Goal: Book appointment/travel/reservation

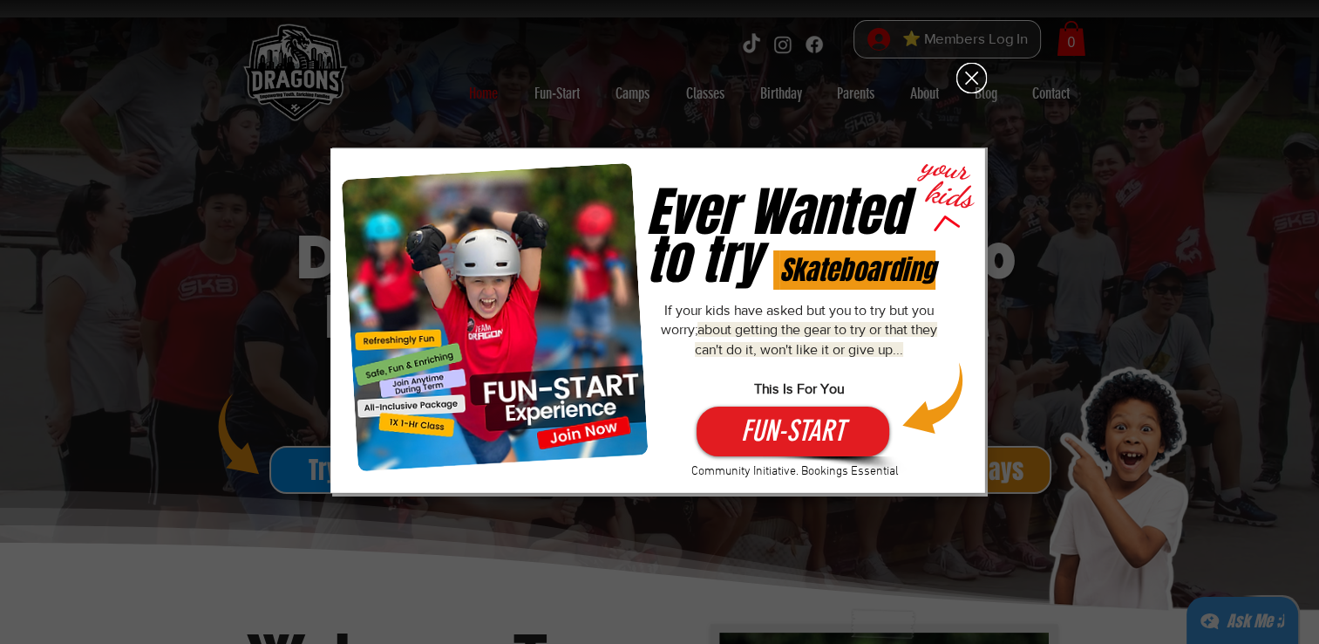
click at [959, 75] on icon "Back to site" at bounding box center [972, 78] width 31 height 31
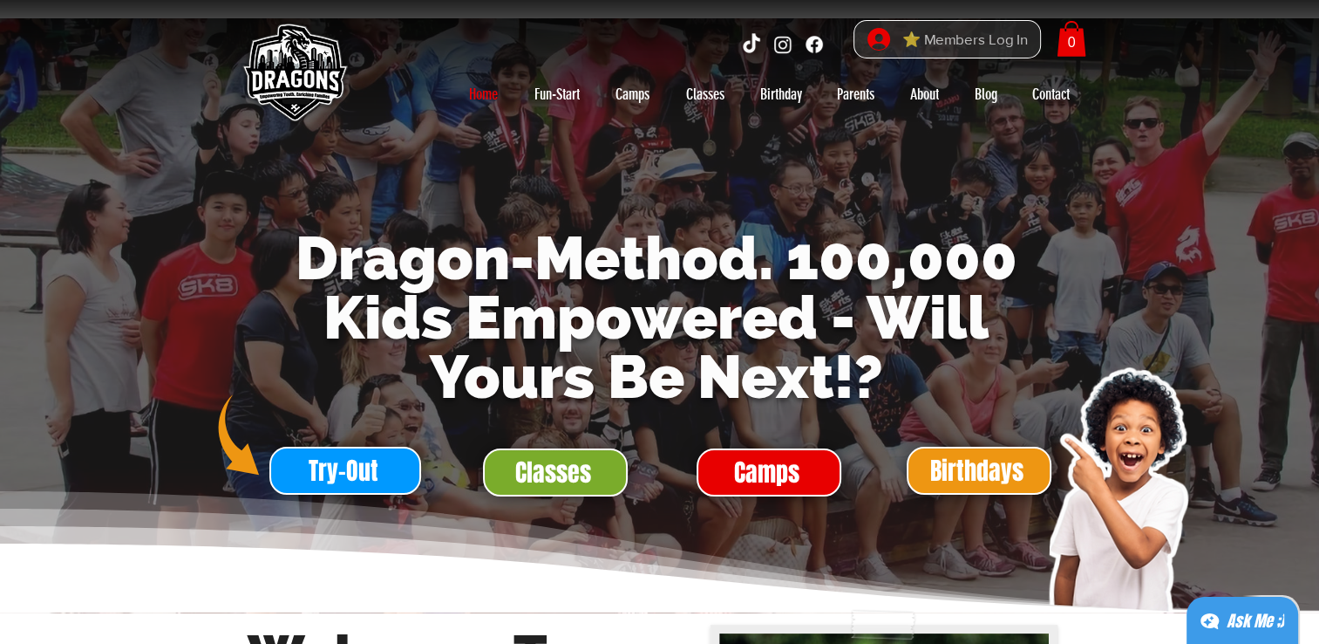
click at [885, 37] on icon at bounding box center [879, 39] width 23 height 23
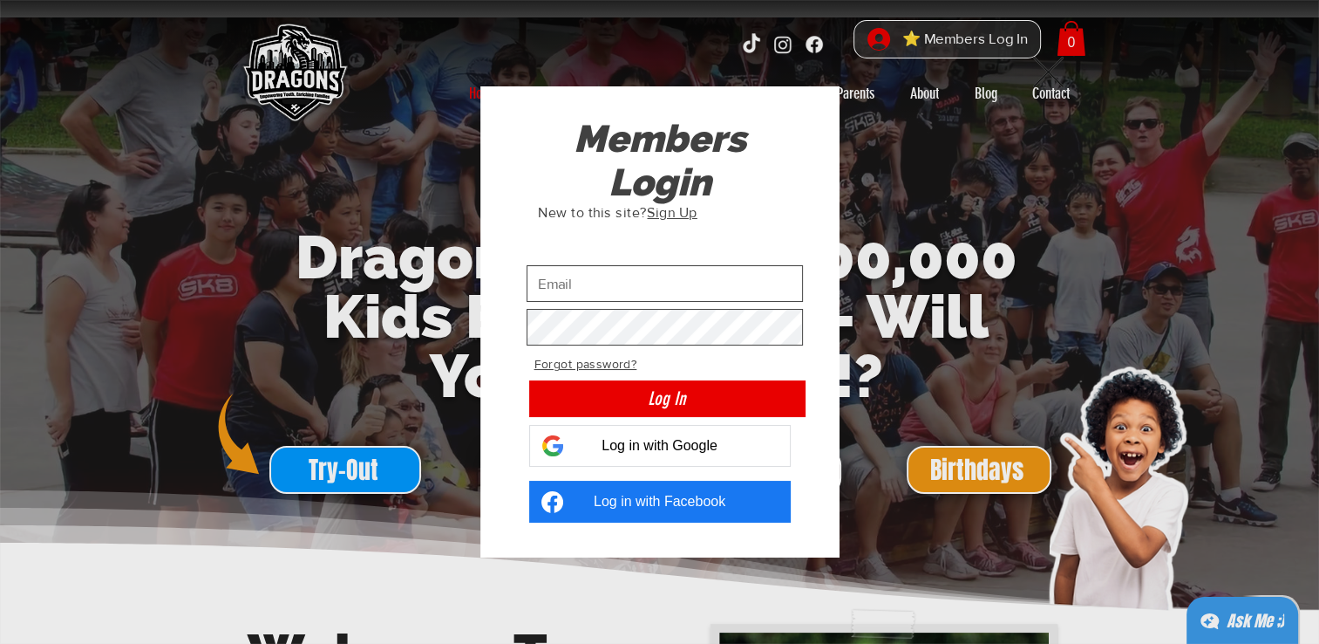
drag, startPoint x: 885, startPoint y: 37, endPoint x: 893, endPoint y: 44, distance: 9.9
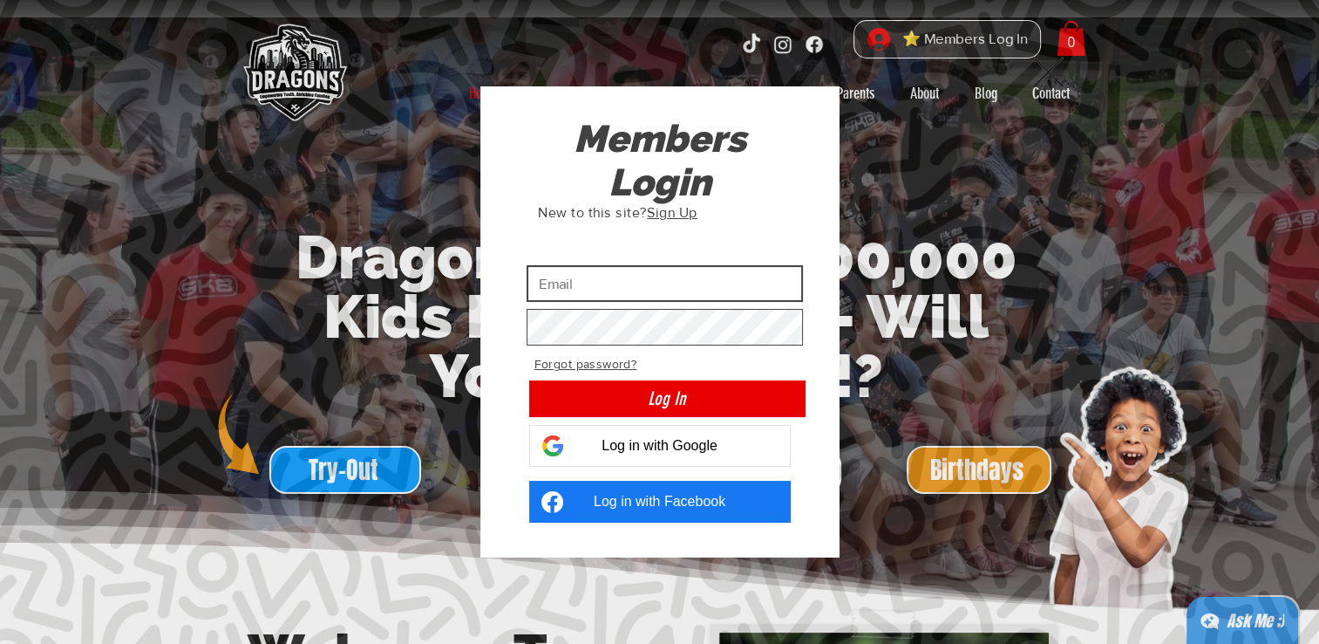
type input "522011635@qq.com"
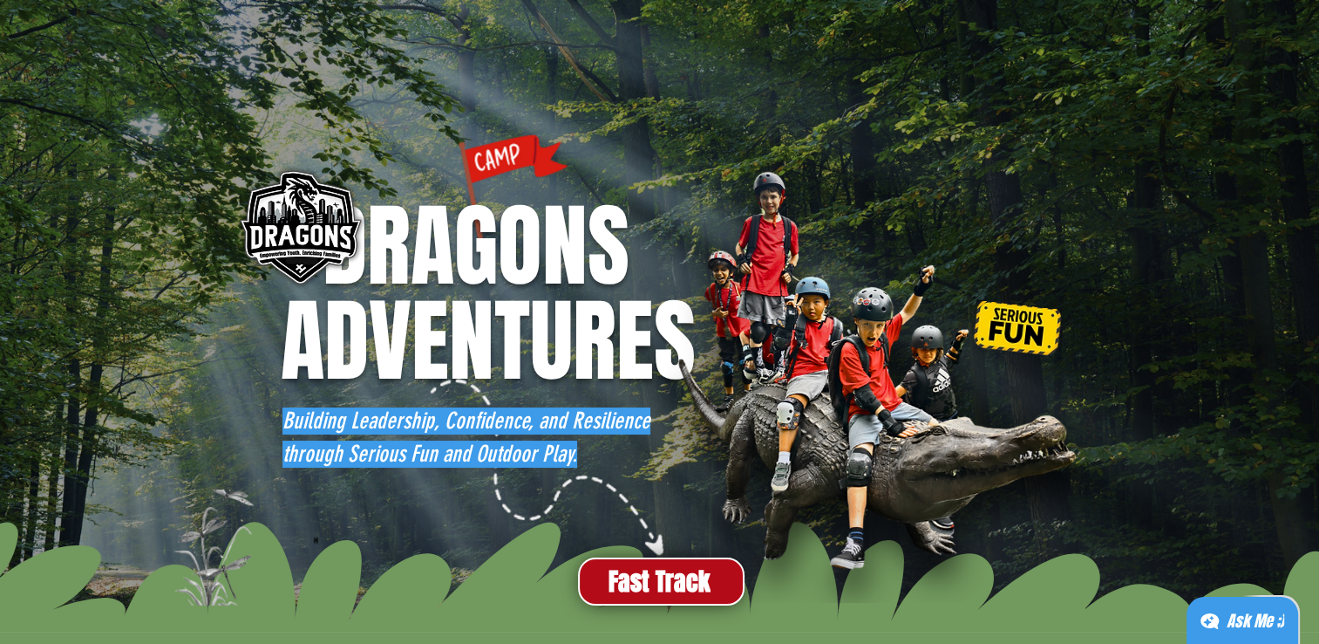
click at [718, 187] on img "main content" at bounding box center [883, 387] width 454 height 432
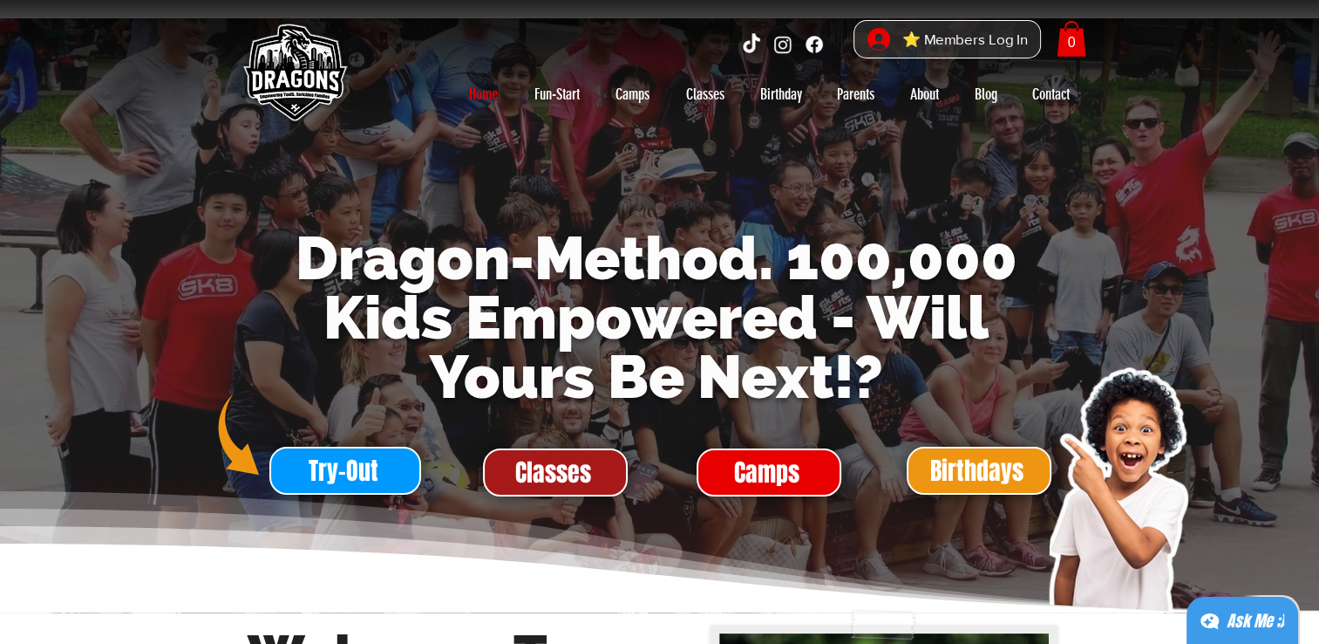
click at [592, 482] on span "Classes" at bounding box center [555, 472] width 141 height 44
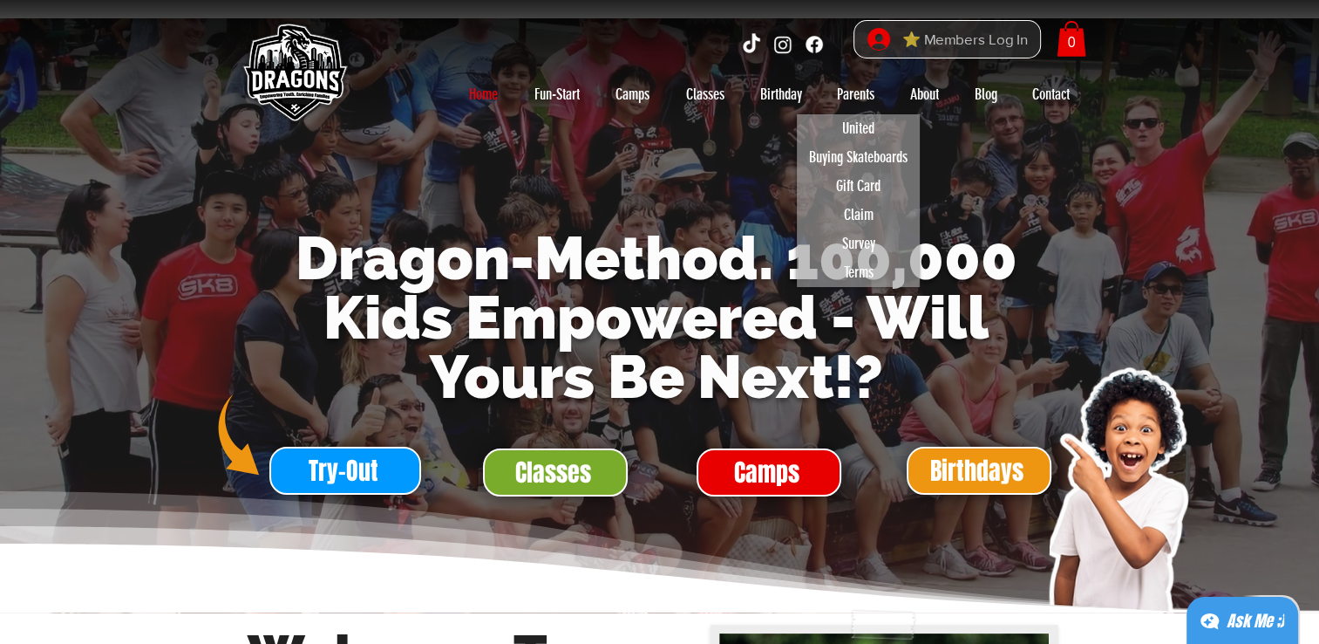
click at [1001, 36] on span "⭐ Members Log In" at bounding box center [965, 39] width 138 height 27
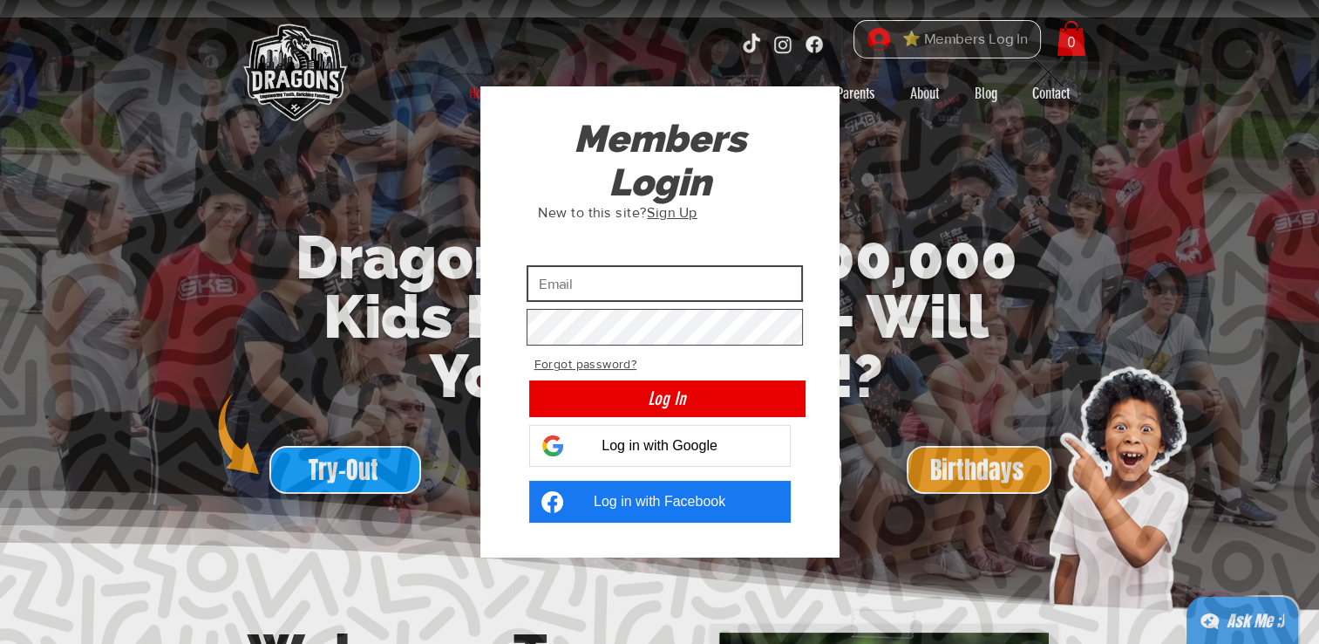
type input "[EMAIL_ADDRESS][DOMAIN_NAME]"
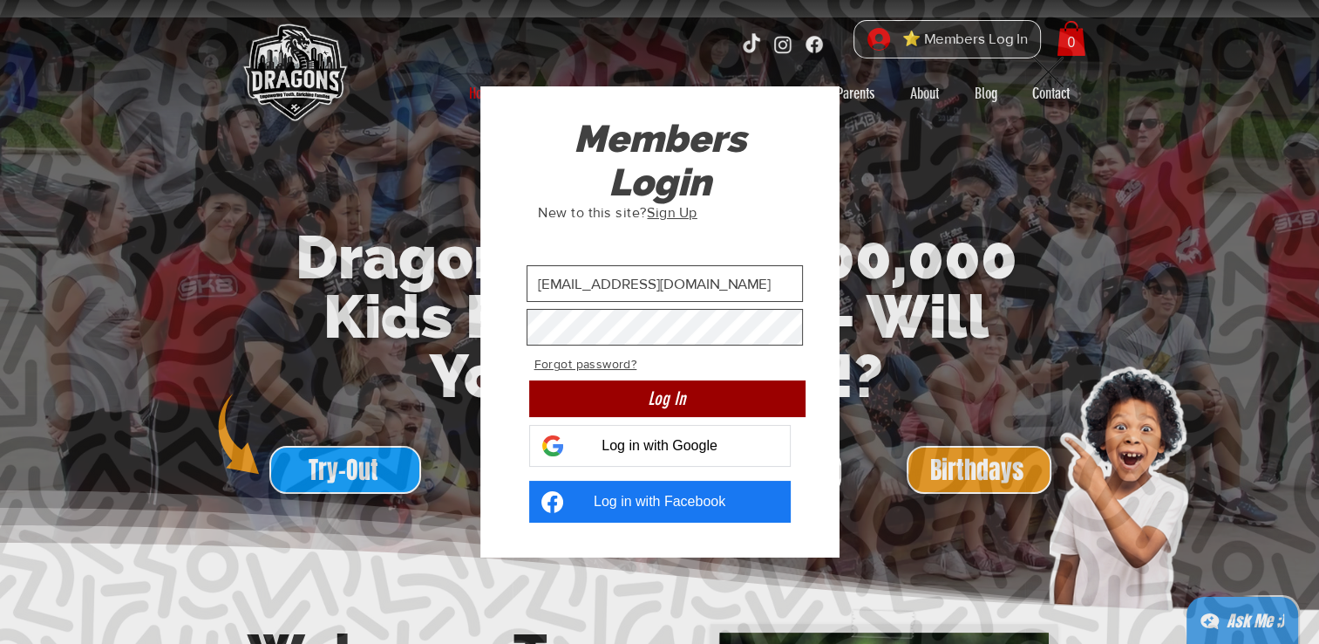
click at [672, 405] on span "Log In" at bounding box center [667, 397] width 38 height 25
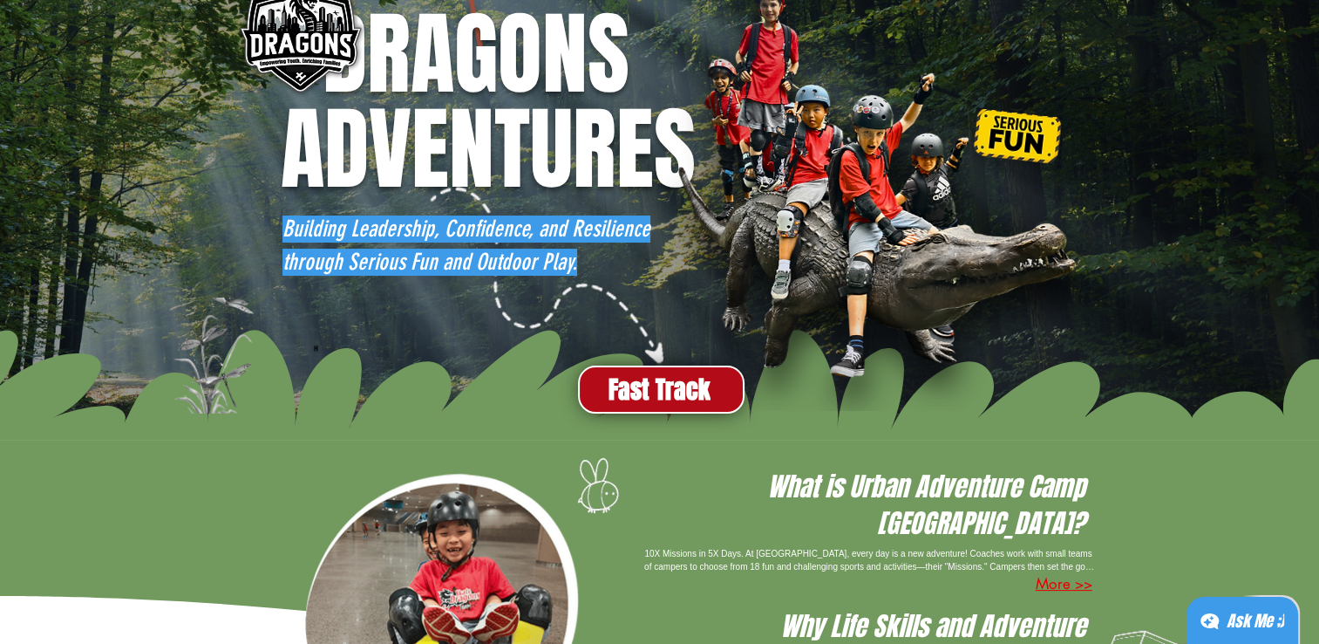
scroll to position [87, 0]
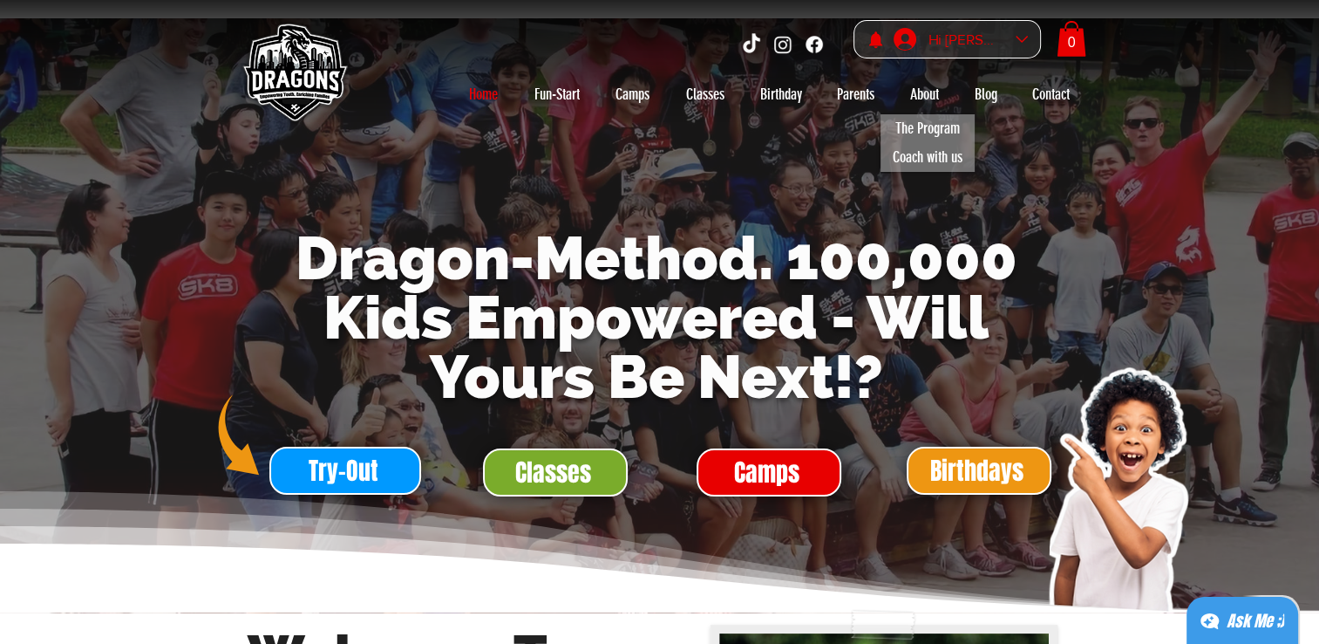
click at [972, 29] on div "Hi Yulong Liu" at bounding box center [966, 39] width 87 height 27
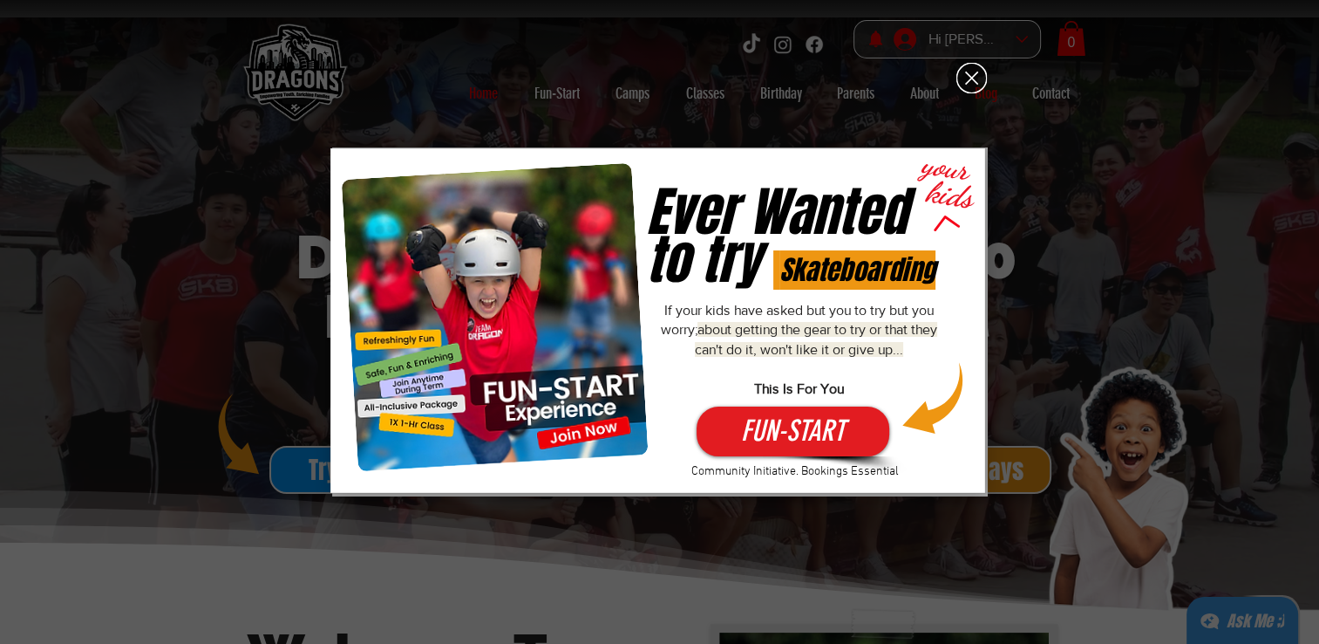
click at [966, 85] on icon "Back to site" at bounding box center [972, 78] width 31 height 31
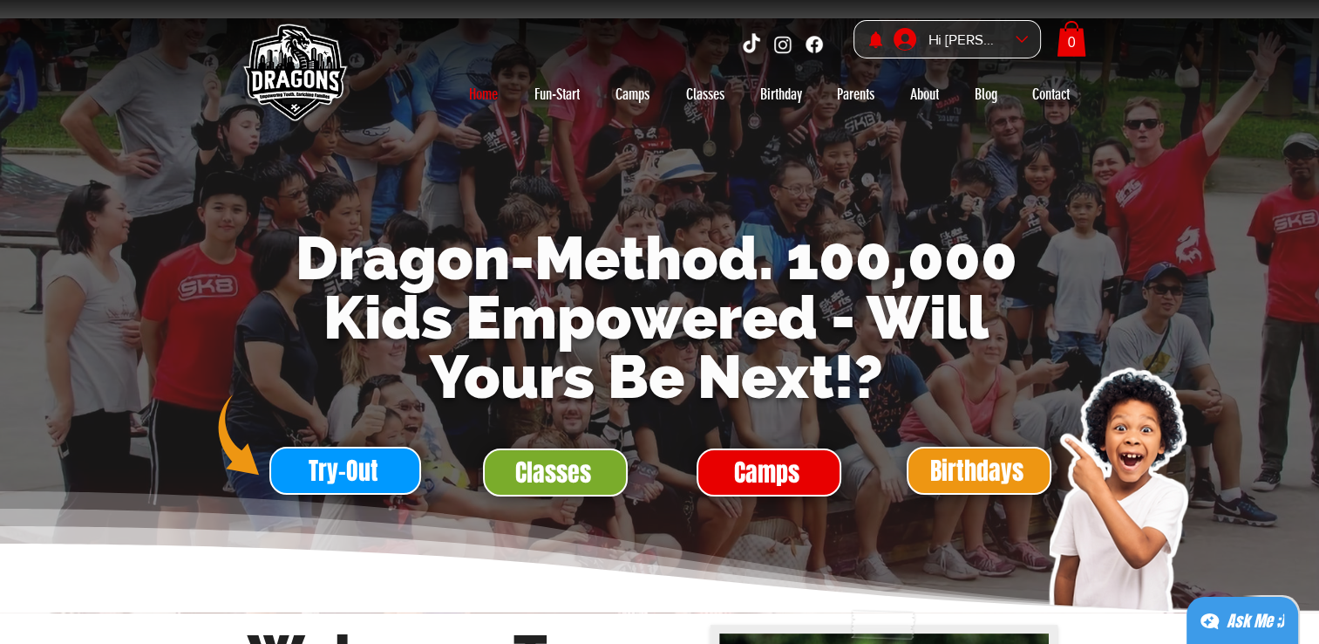
scroll to position [262, 0]
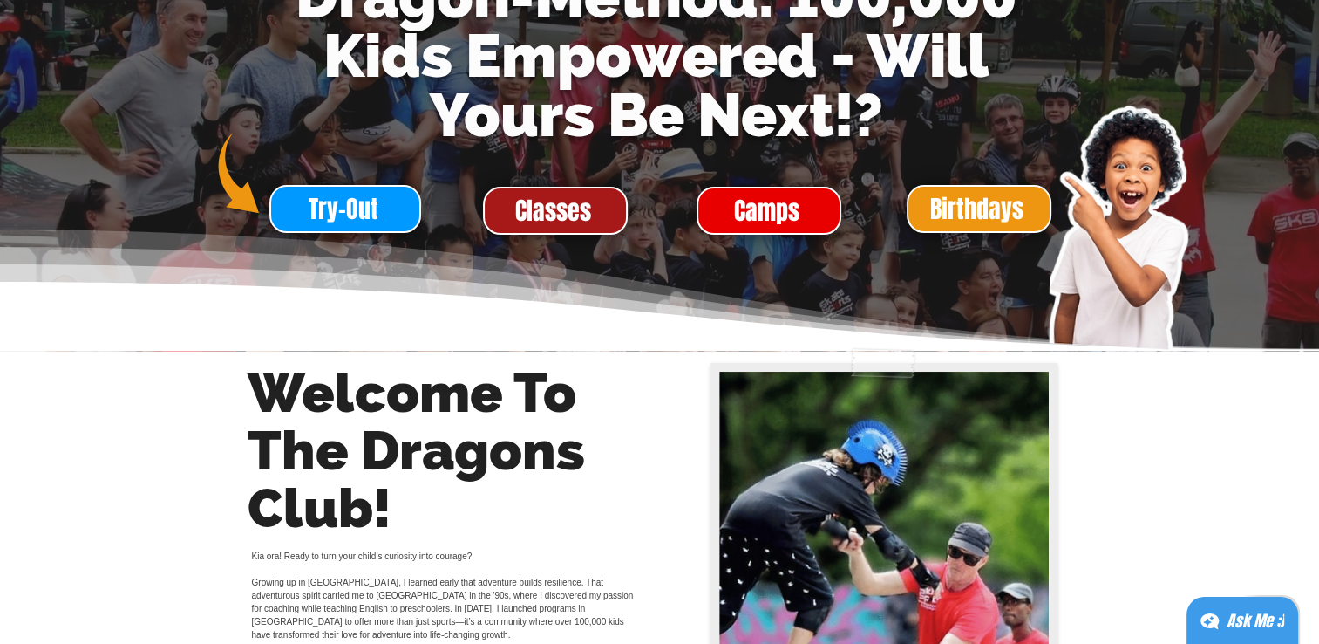
click at [540, 214] on span "Classes" at bounding box center [553, 211] width 76 height 34
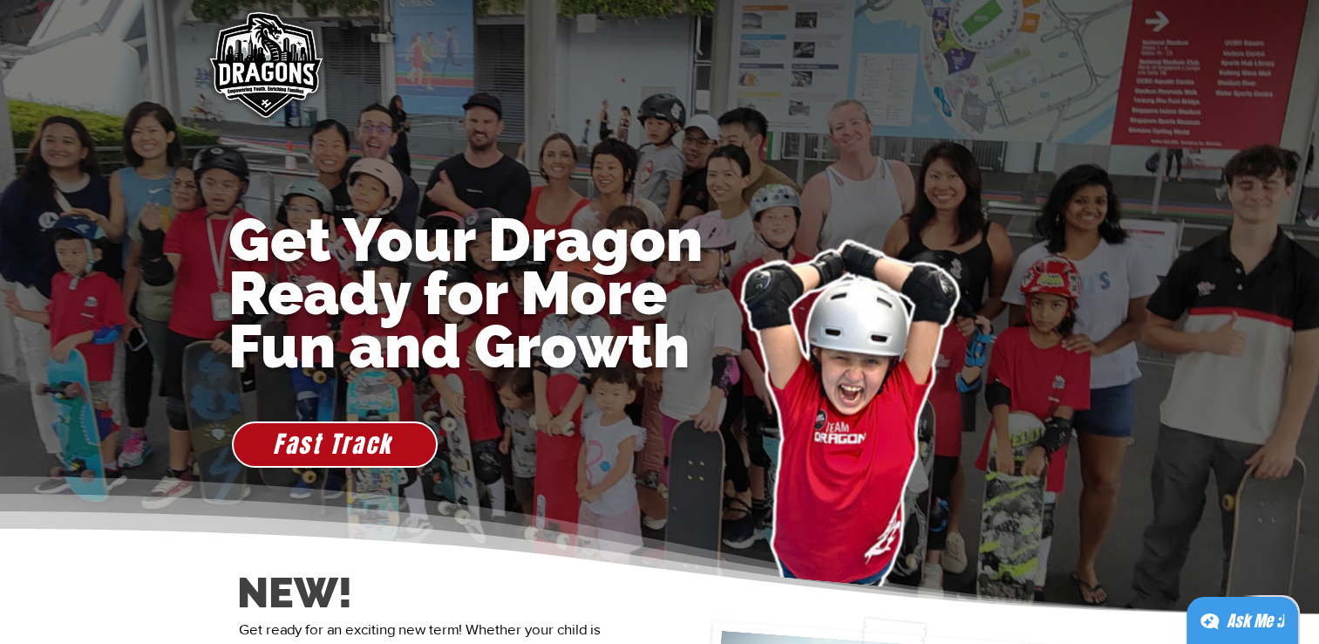
click at [763, 367] on img "main content" at bounding box center [850, 389] width 499 height 430
click at [734, 398] on img "main content" at bounding box center [850, 389] width 499 height 430
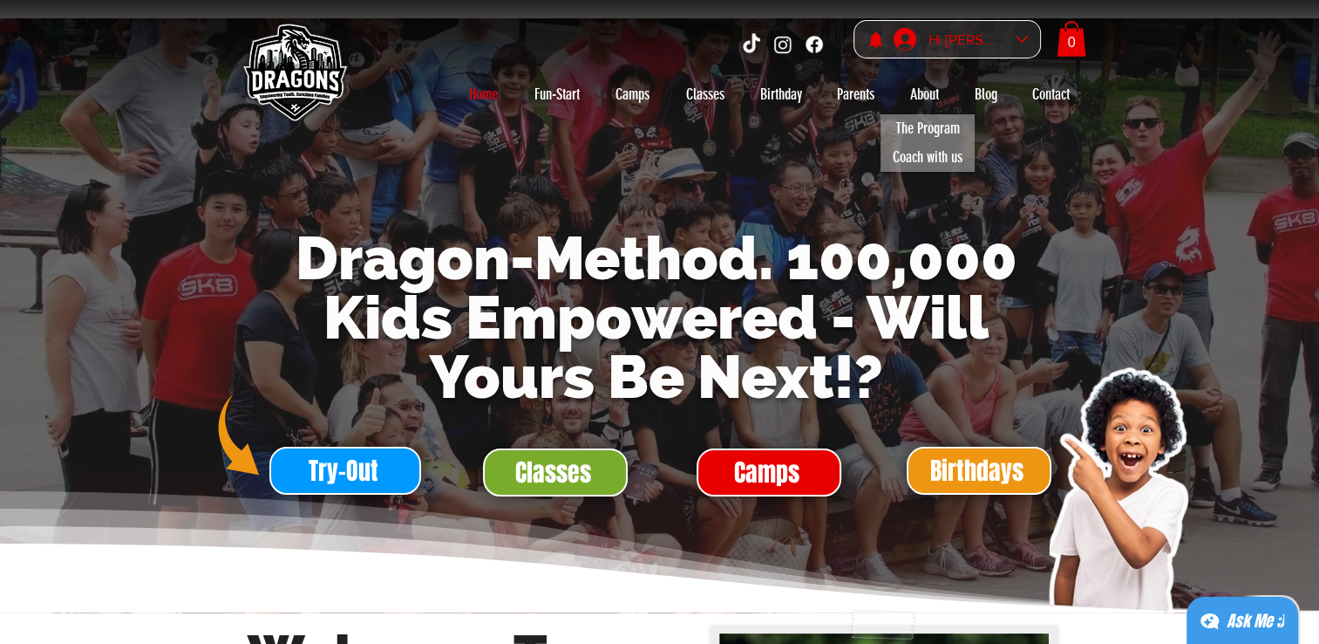
click at [0, 0] on span "Hi" at bounding box center [0, 0] width 0 height 0
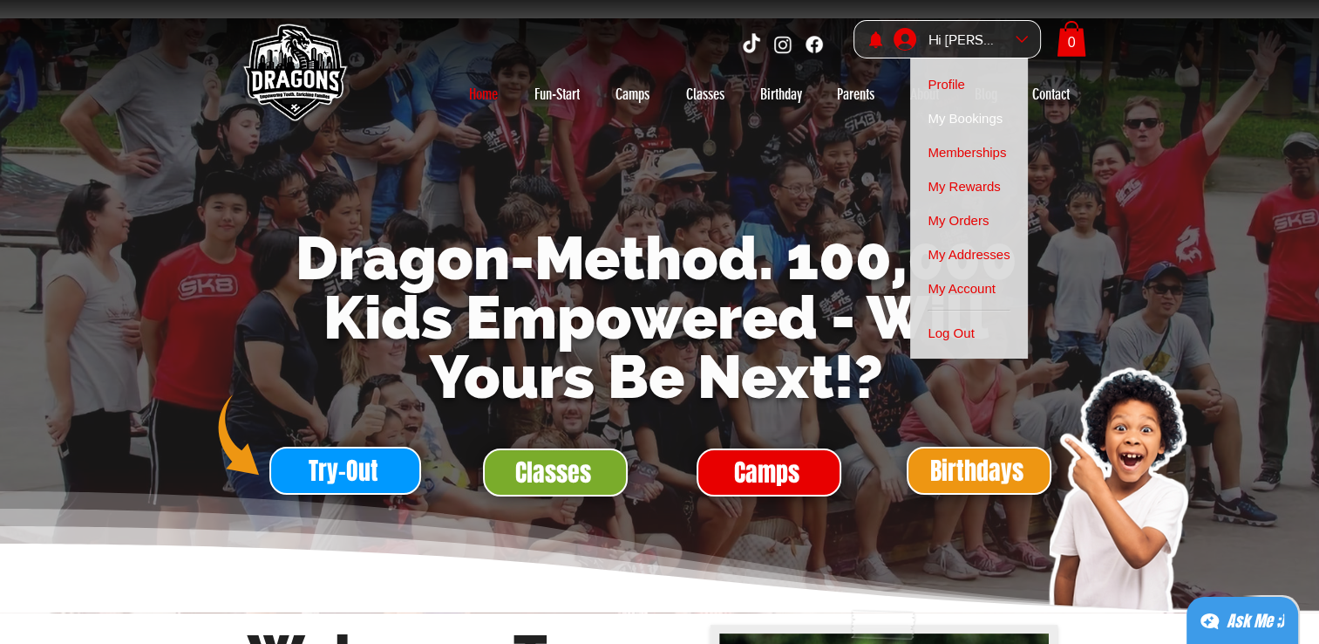
click at [980, 124] on span "My Bookings" at bounding box center [965, 118] width 75 height 34
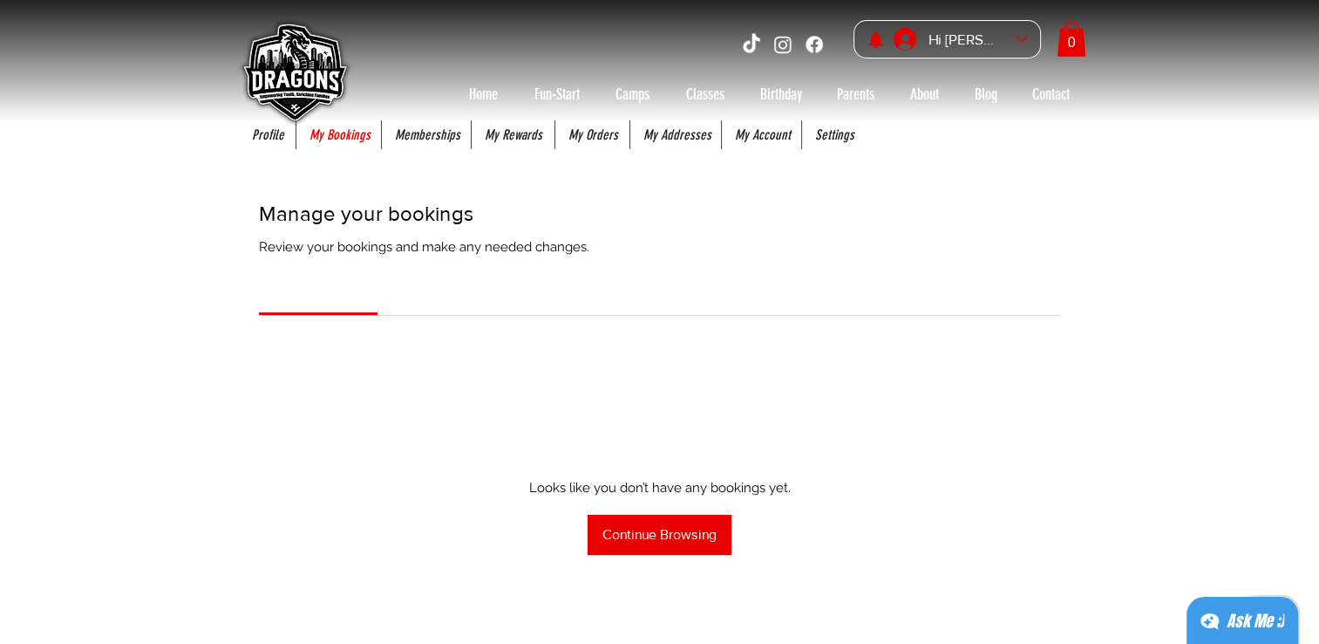
click at [342, 131] on img at bounding box center [294, 74] width 122 height 122
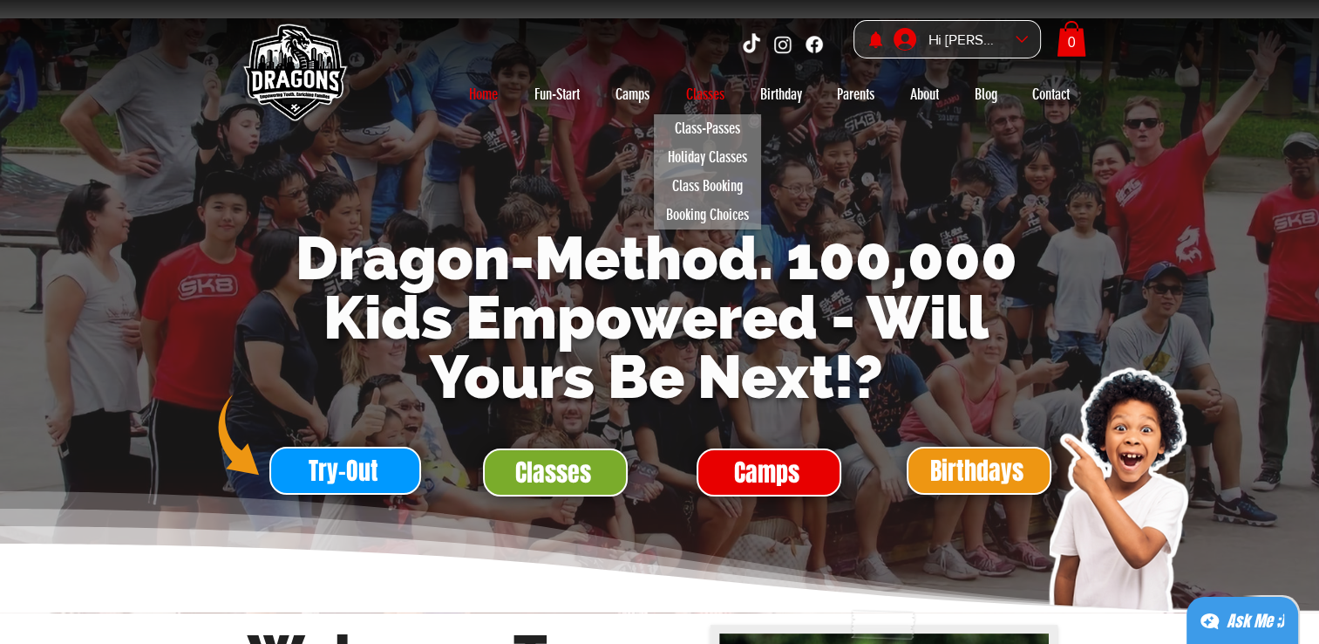
click at [698, 89] on p "Classes" at bounding box center [706, 94] width 56 height 28
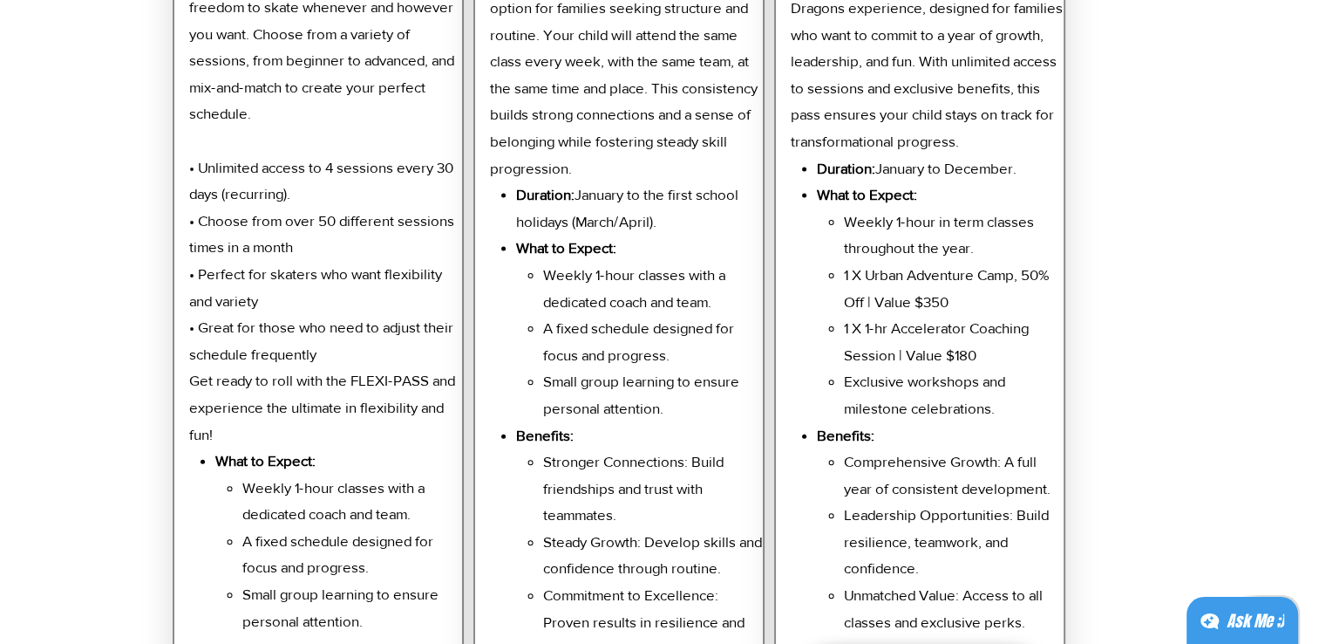
scroll to position [4011, 0]
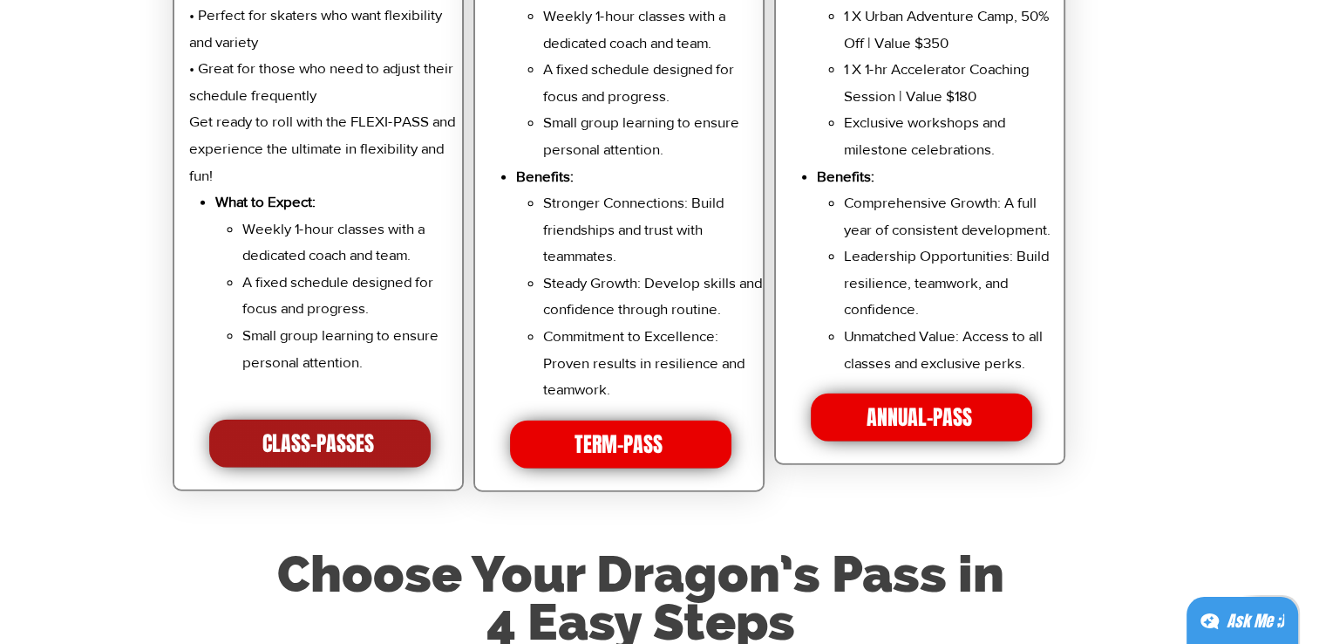
click at [387, 440] on span "CLASS-PASSES" at bounding box center [319, 443] width 221 height 48
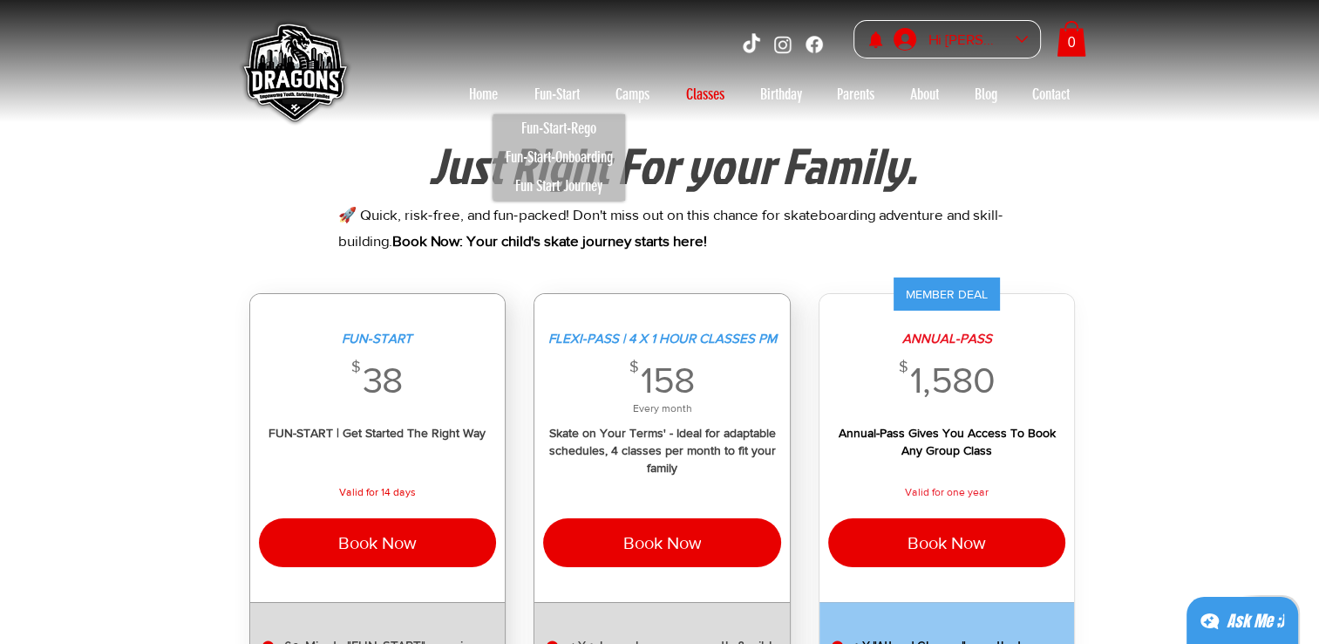
click at [902, 24] on div "Hi [PERSON_NAME]" at bounding box center [964, 39] width 153 height 37
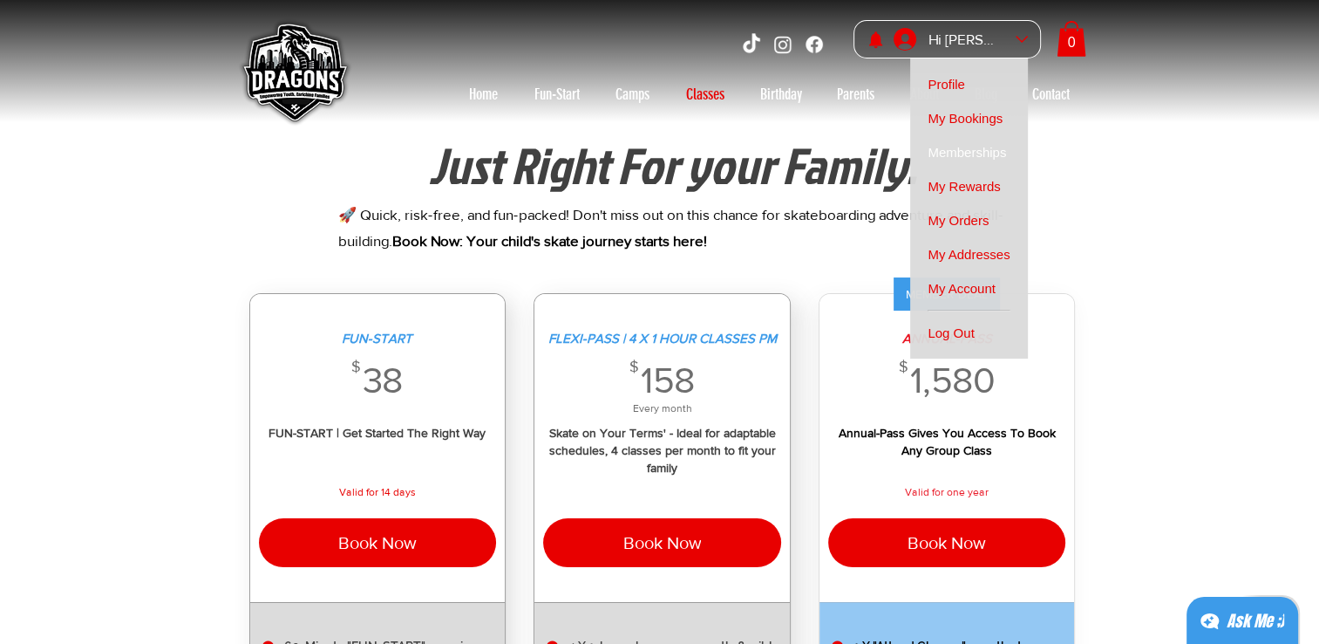
click at [963, 151] on span "Memberships" at bounding box center [967, 152] width 78 height 34
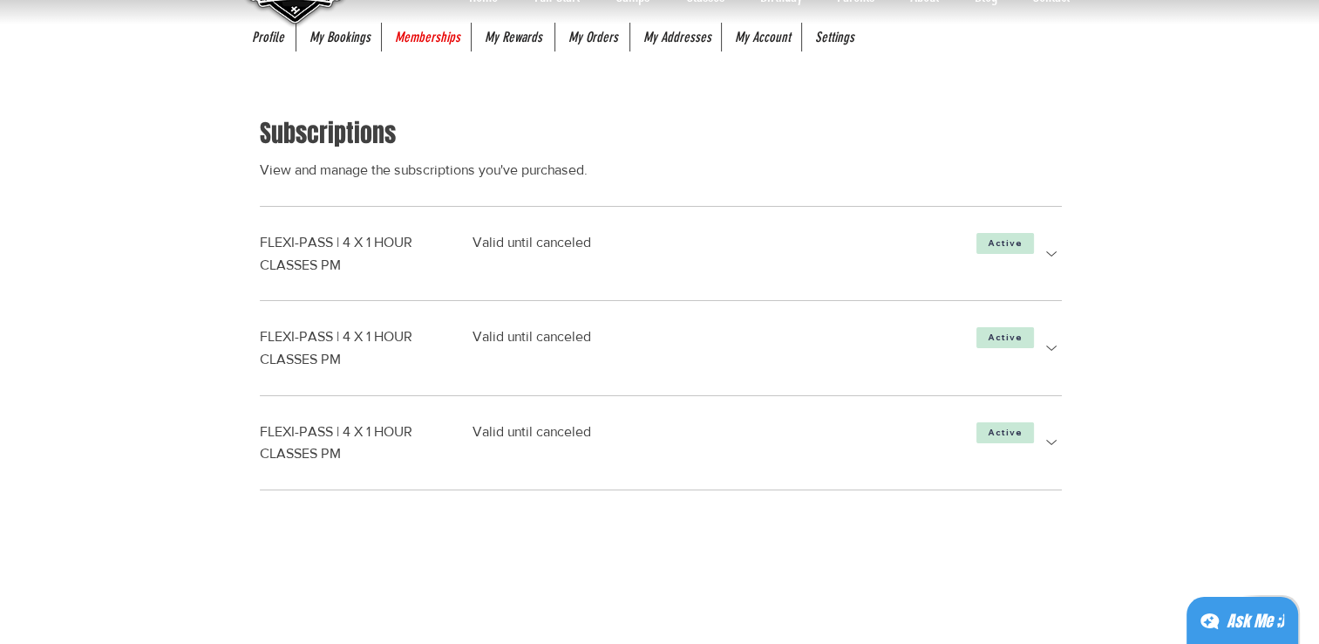
scroll to position [87, 0]
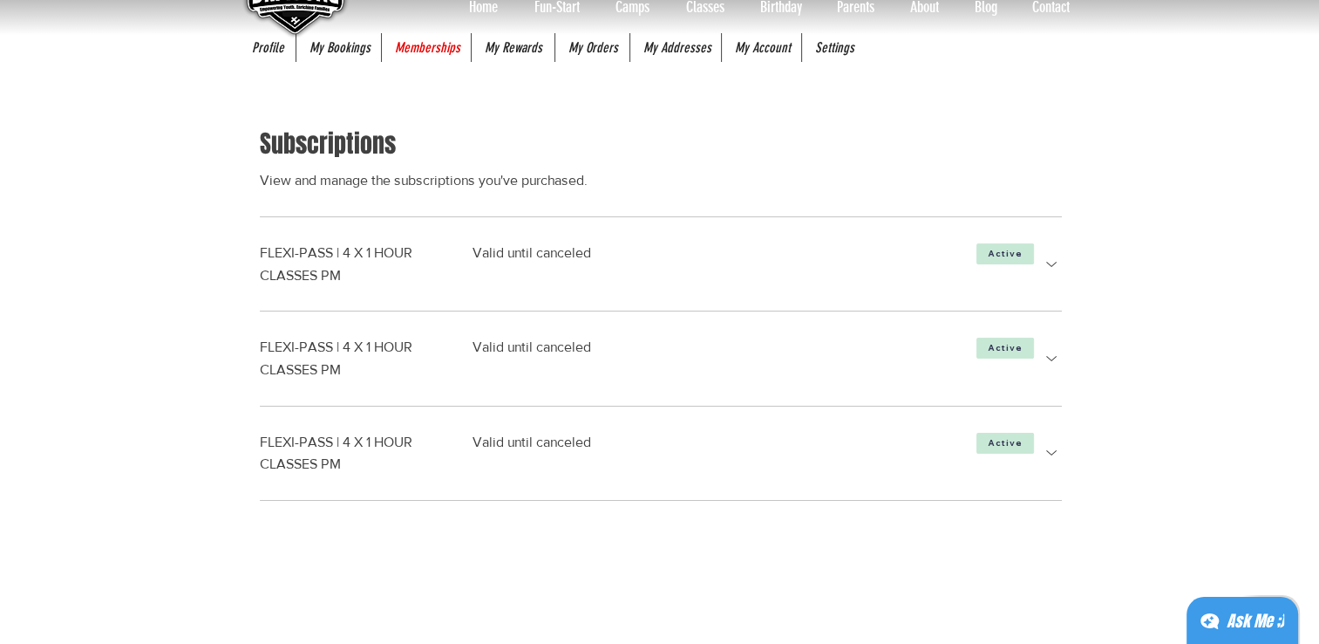
click at [1048, 270] on icon "more details" at bounding box center [1051, 264] width 21 height 21
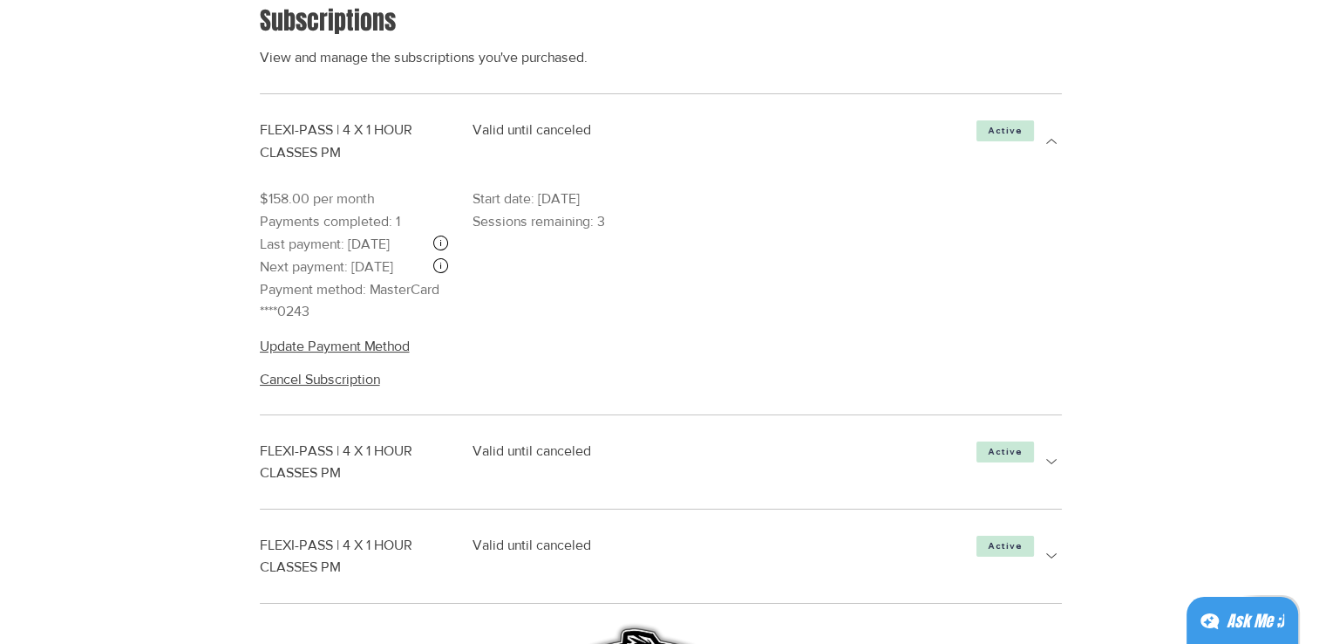
scroll to position [262, 0]
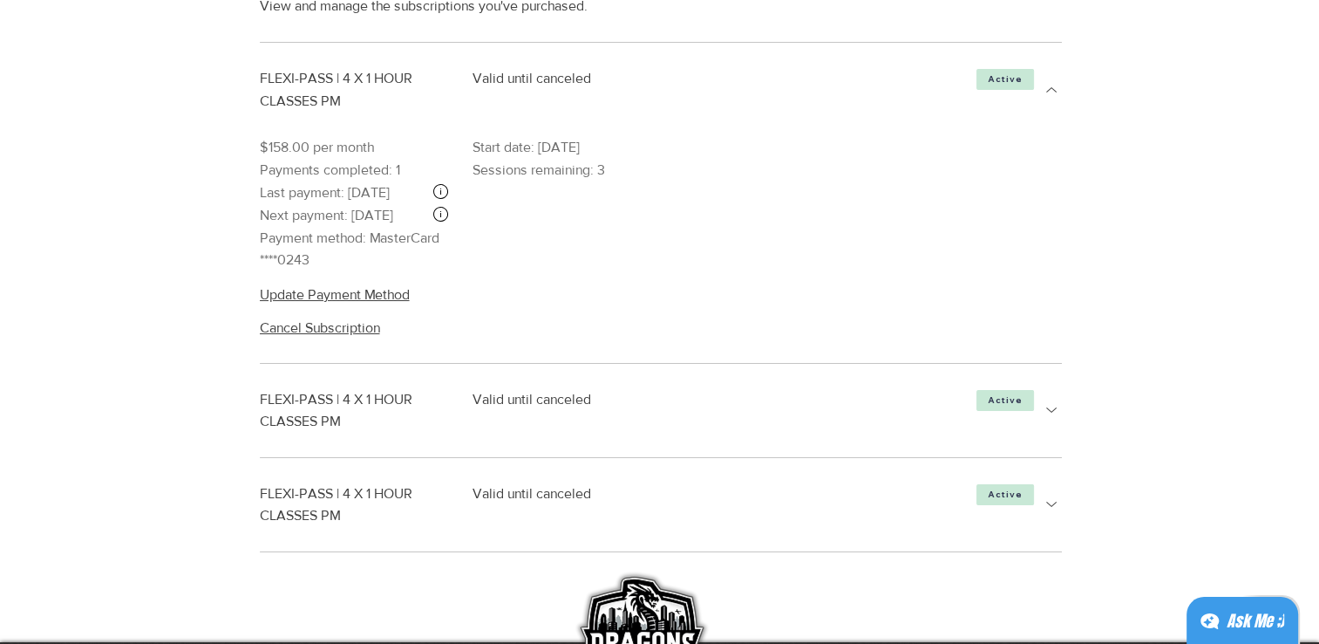
click at [1056, 420] on icon "more details" at bounding box center [1051, 409] width 21 height 21
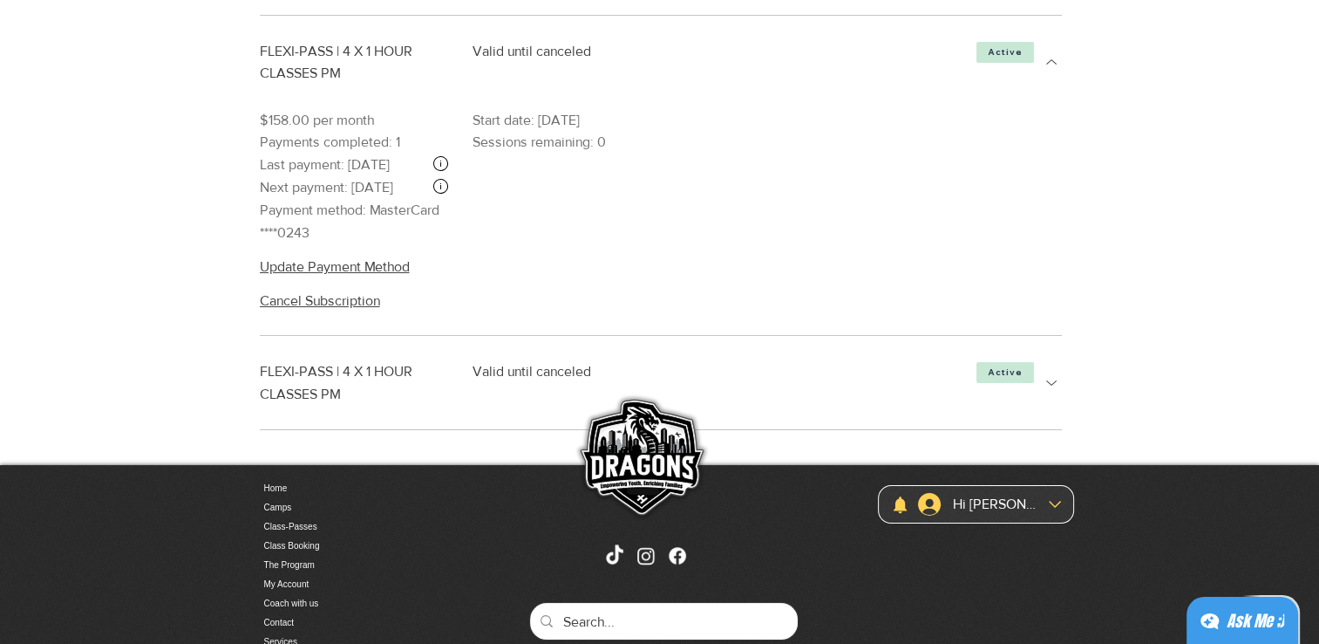
scroll to position [610, 0]
click at [1053, 392] on icon "more details" at bounding box center [1051, 381] width 21 height 21
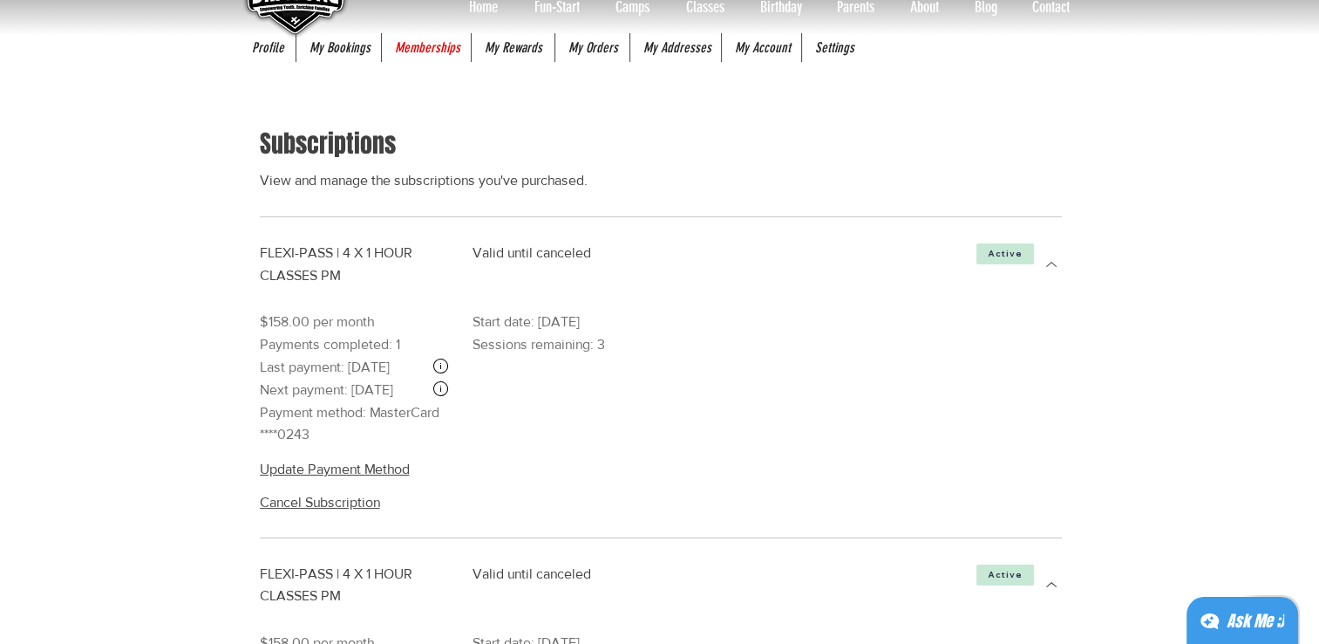
scroll to position [0, 0]
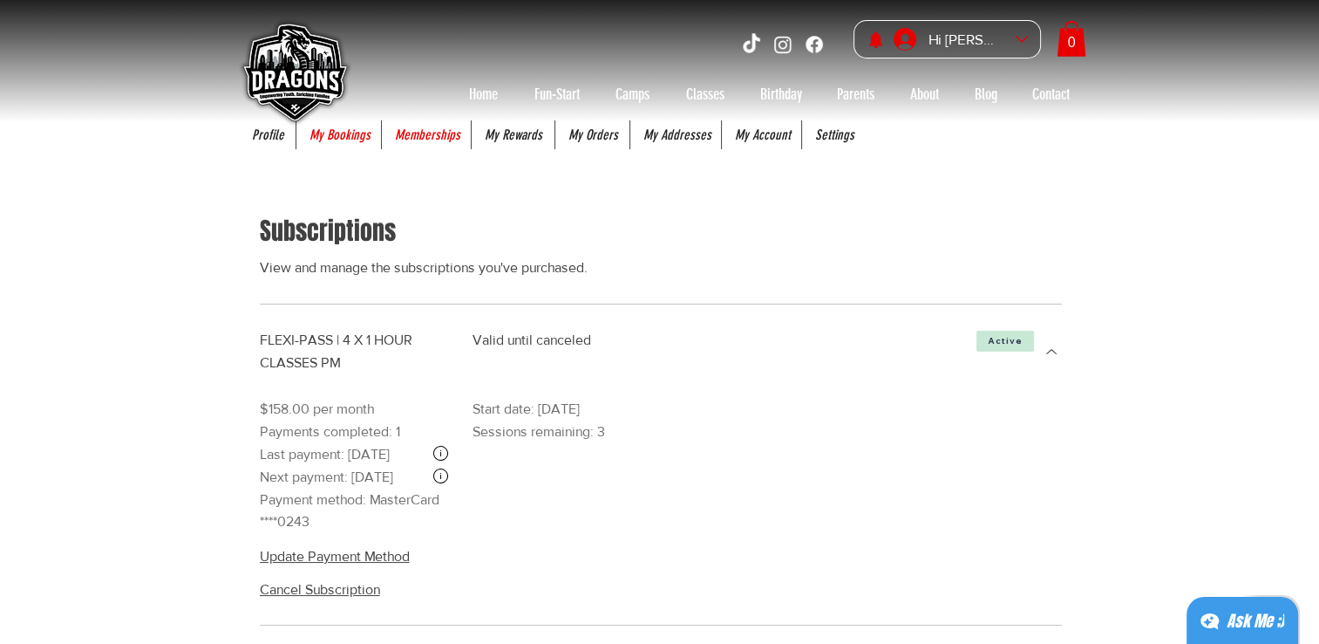
click at [327, 142] on p "My Bookings" at bounding box center [340, 134] width 78 height 29
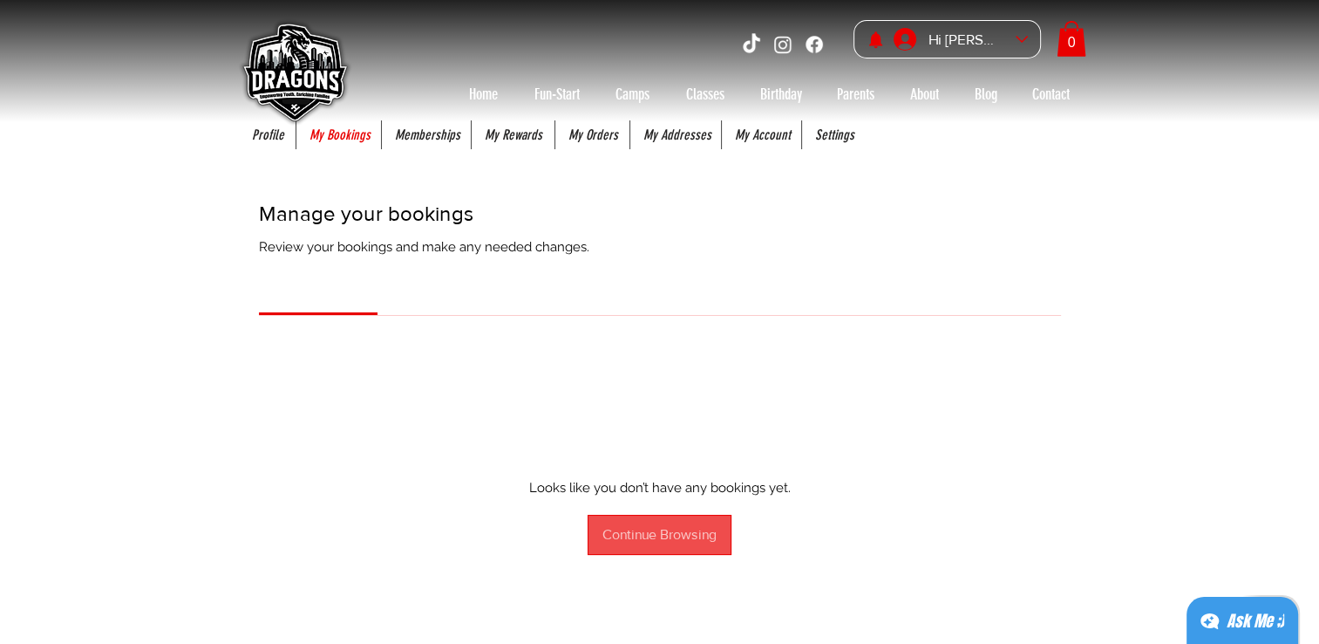
click at [651, 536] on div "Continue Browsing" at bounding box center [660, 534] width 114 height 19
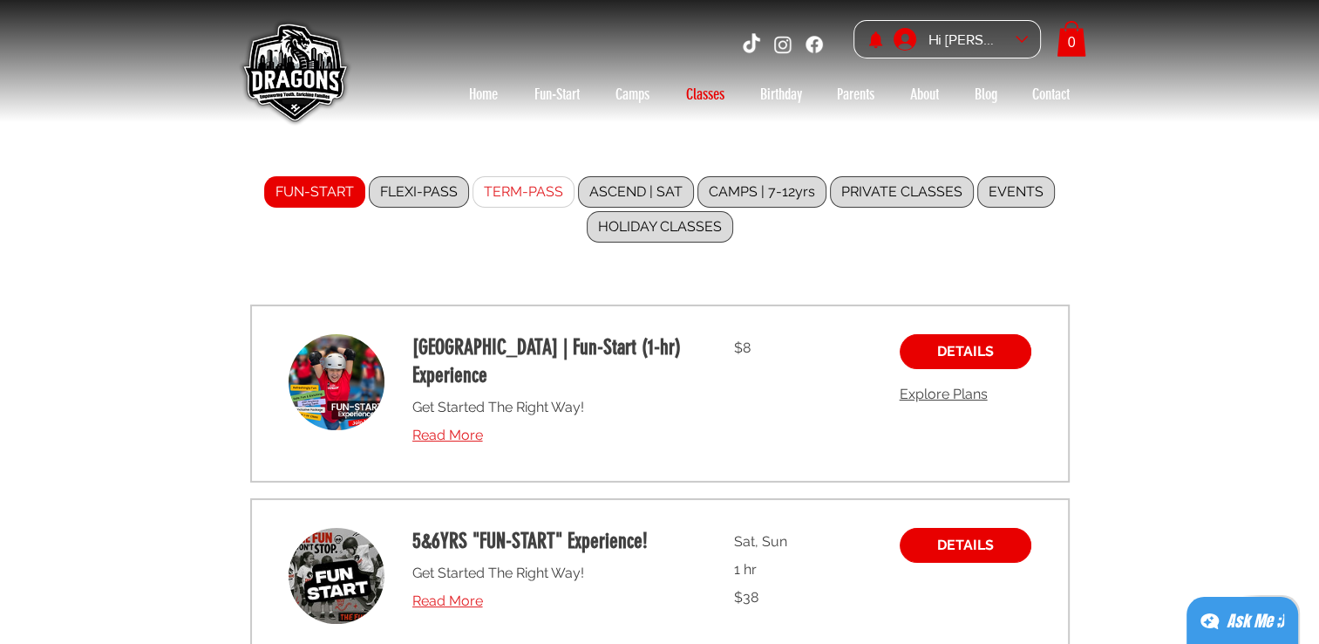
click at [530, 201] on label "TERM-PASS" at bounding box center [524, 191] width 102 height 31
click at [0, 0] on input "TERM-PASS" at bounding box center [0, 0] width 0 height 0
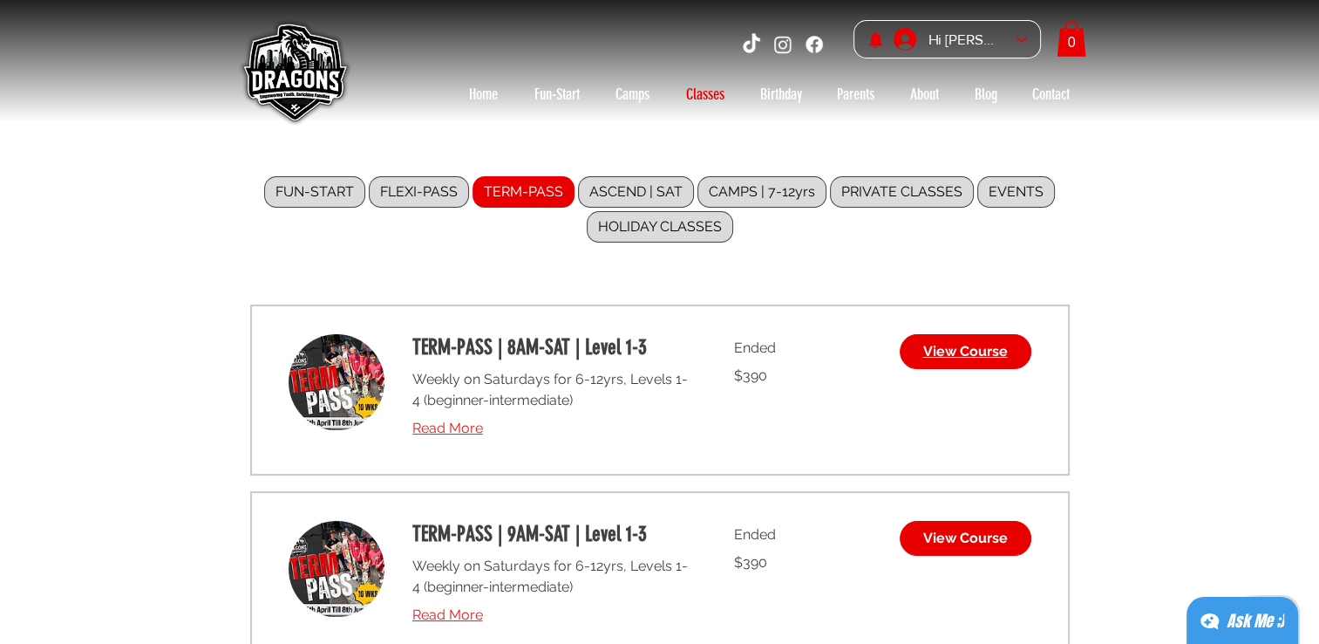
click at [938, 340] on link "View Course" at bounding box center [966, 351] width 132 height 35
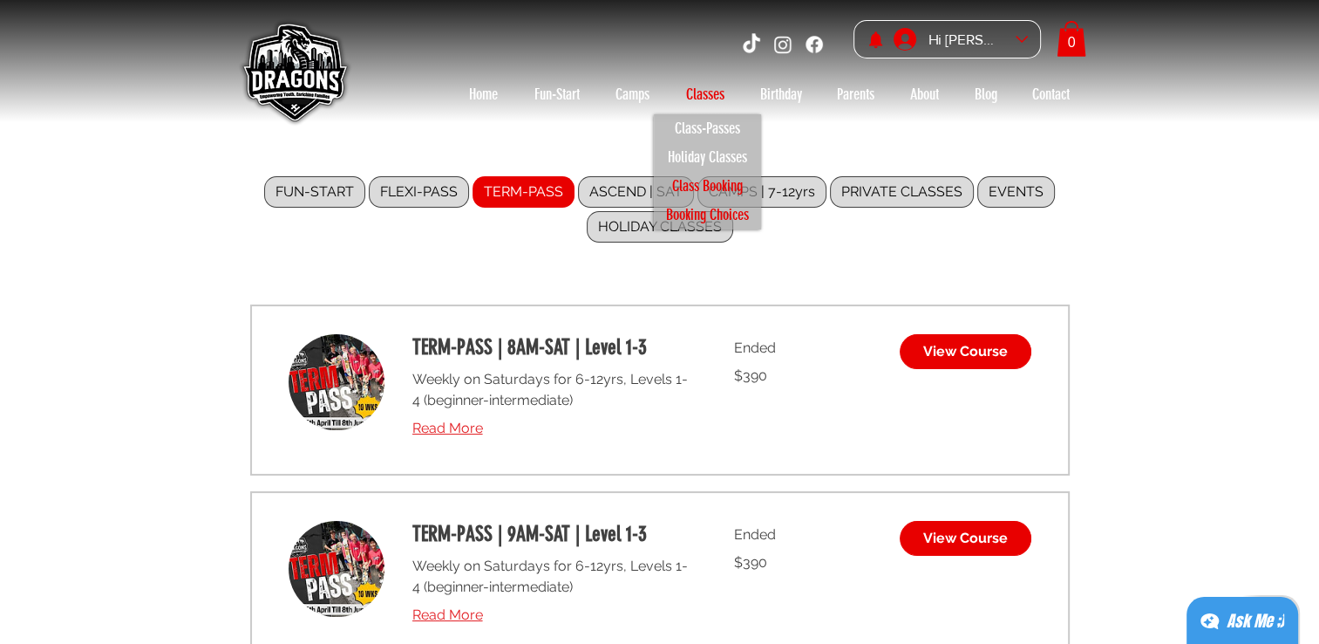
click at [722, 190] on p "Class Booking" at bounding box center [707, 186] width 86 height 29
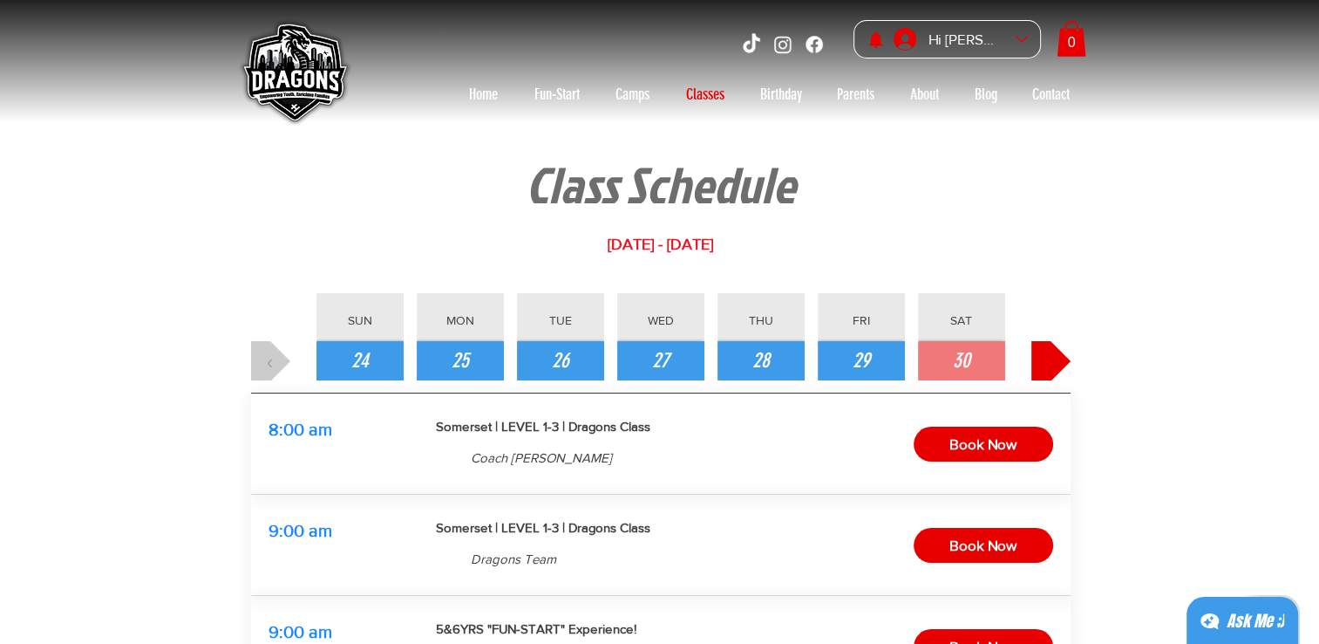
click at [1054, 358] on button "›" at bounding box center [1051, 360] width 39 height 39
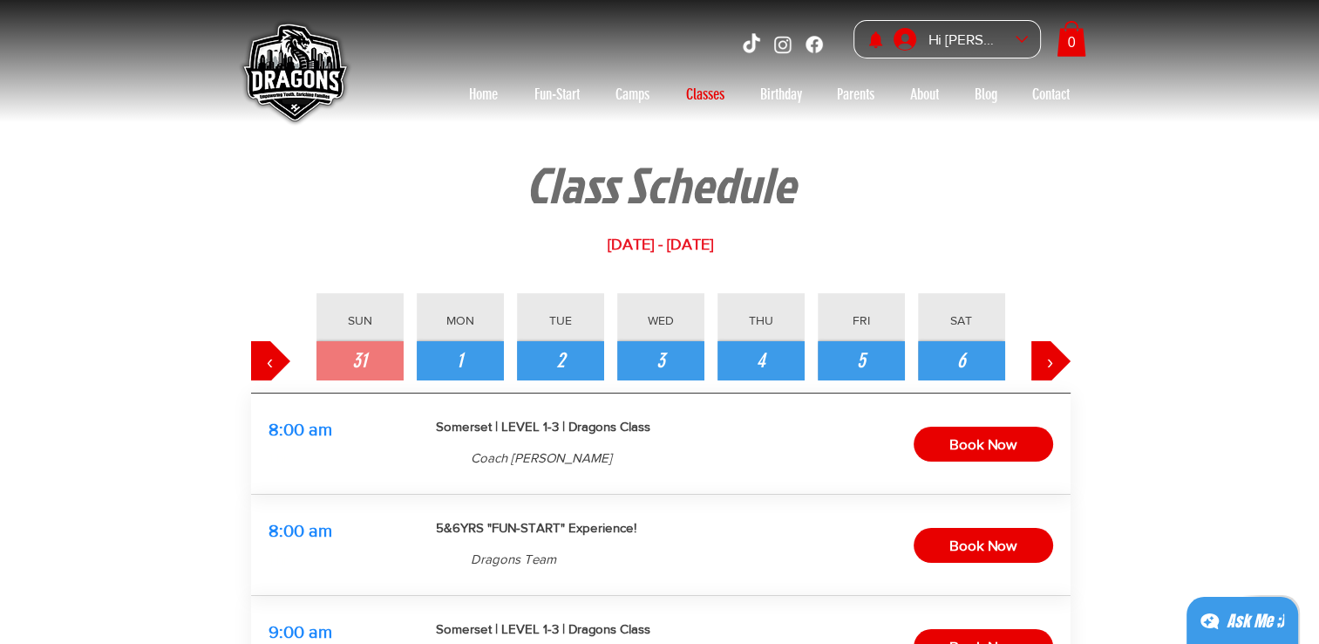
click at [242, 355] on div "main content" at bounding box center [661, 560] width 855 height 916
click at [242, 354] on div "main content" at bounding box center [661, 560] width 855 height 916
click at [260, 371] on button "‹" at bounding box center [270, 360] width 39 height 39
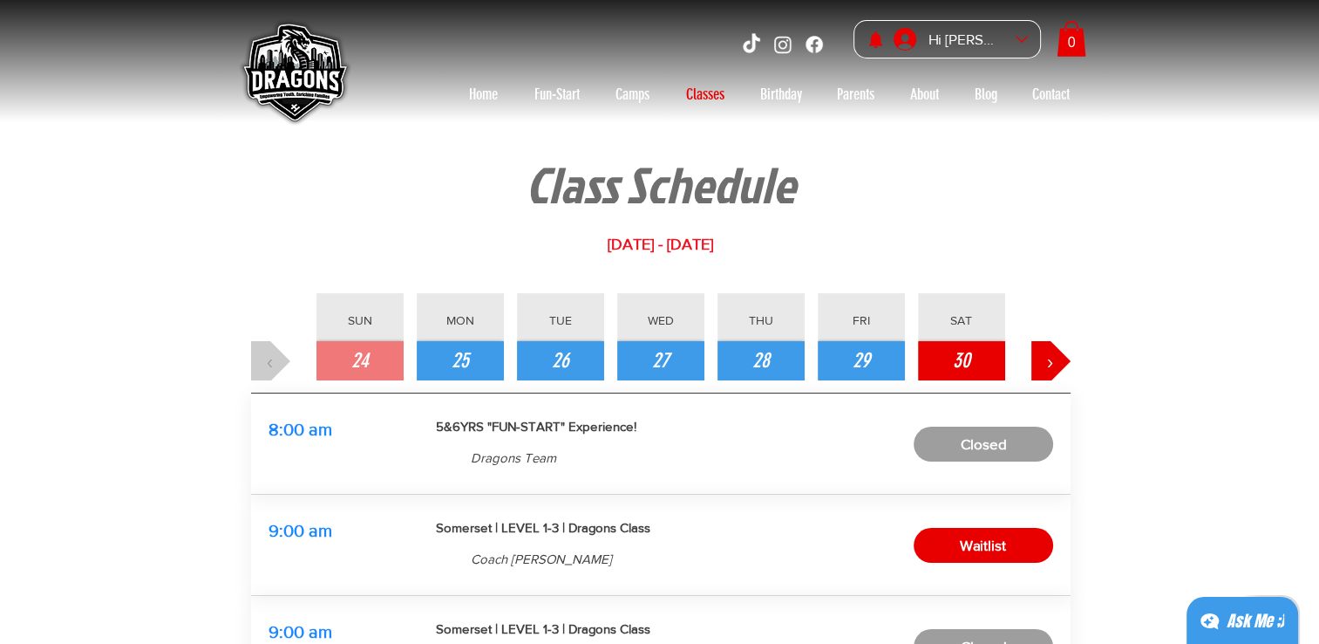
click at [961, 361] on span "30" at bounding box center [961, 361] width 17 height 30
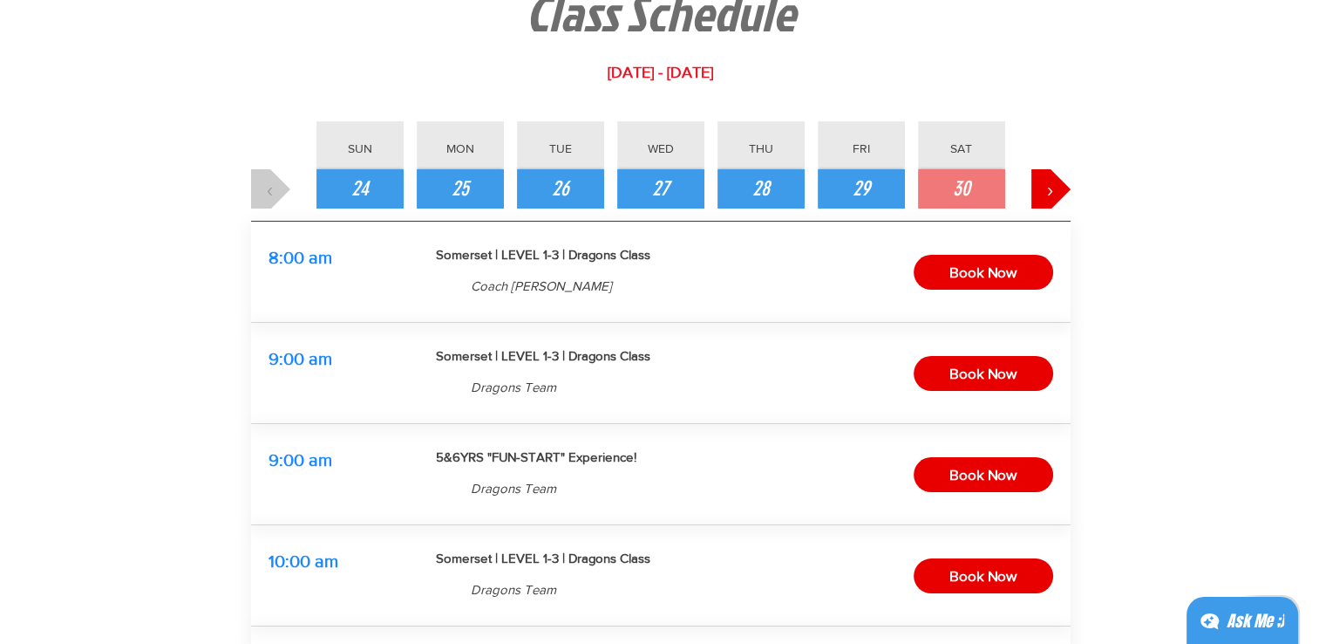
scroll to position [174, 0]
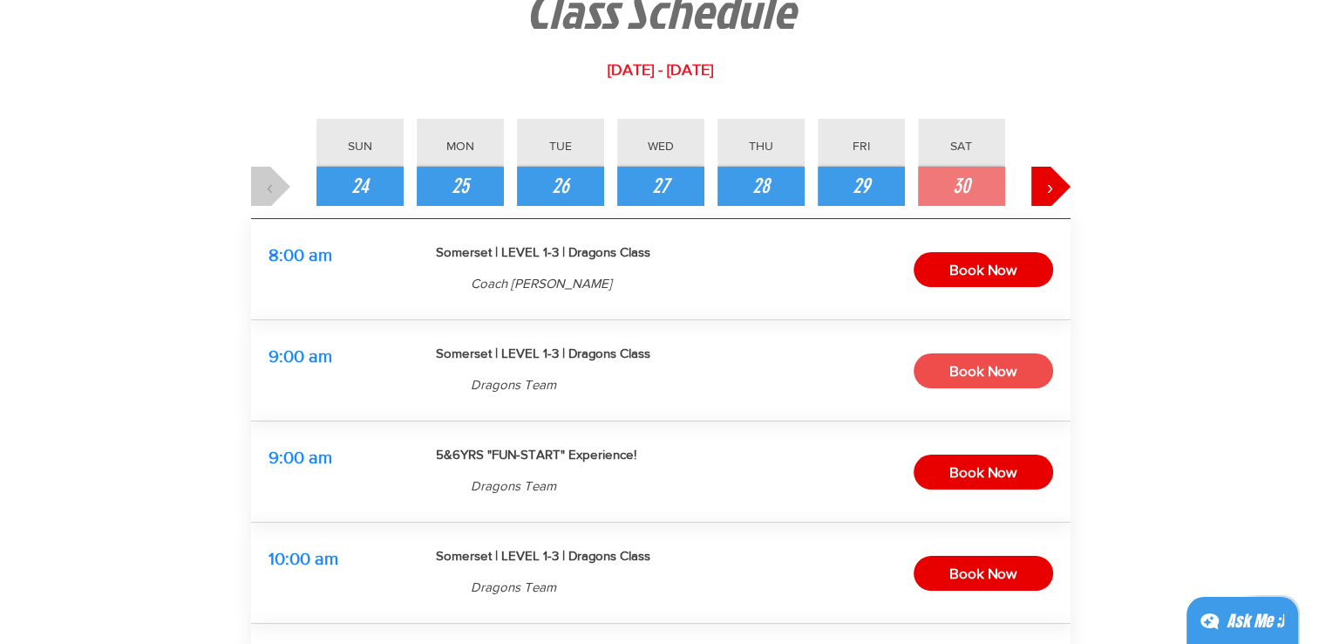
click at [1032, 360] on button "Book Now" at bounding box center [984, 370] width 140 height 35
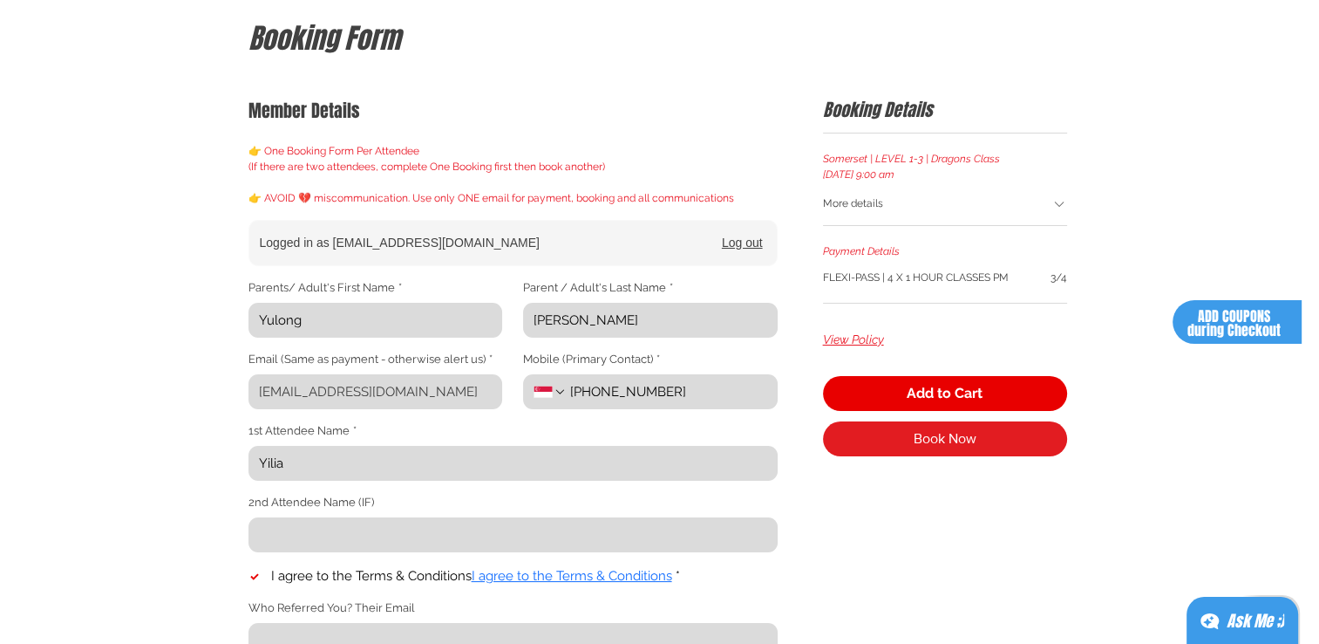
scroll to position [262, 0]
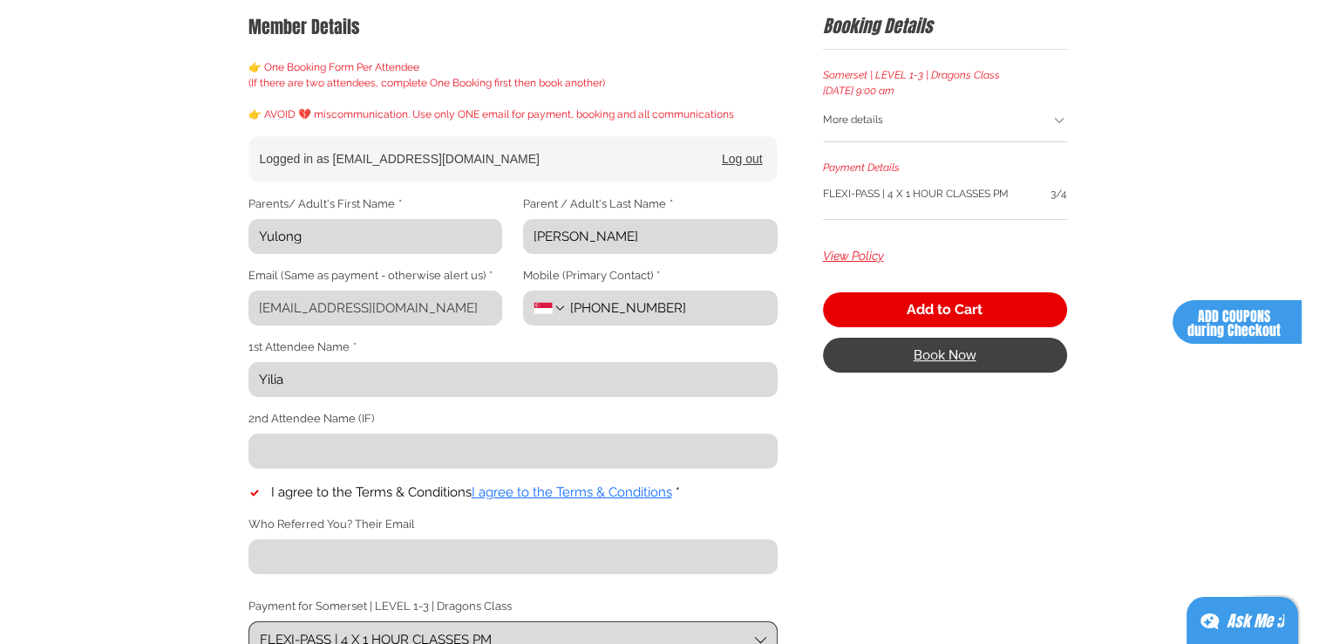
click at [916, 356] on span "Book Now" at bounding box center [945, 355] width 63 height 14
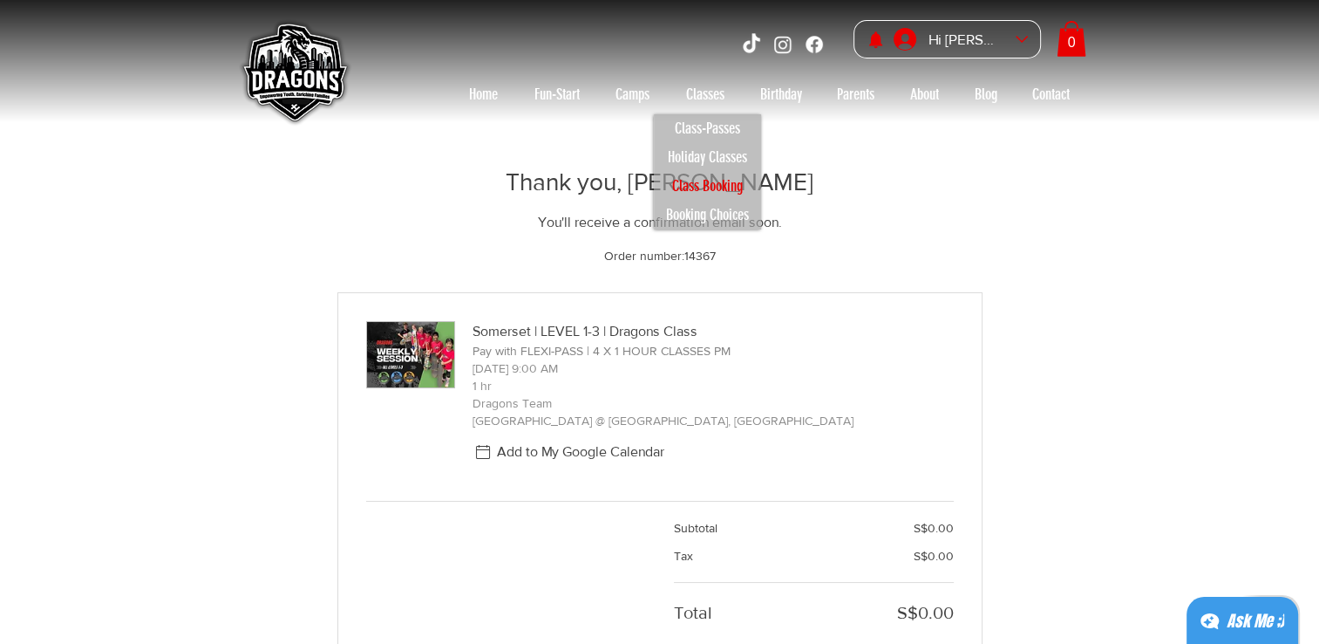
click at [723, 186] on p "Class Booking" at bounding box center [707, 186] width 86 height 29
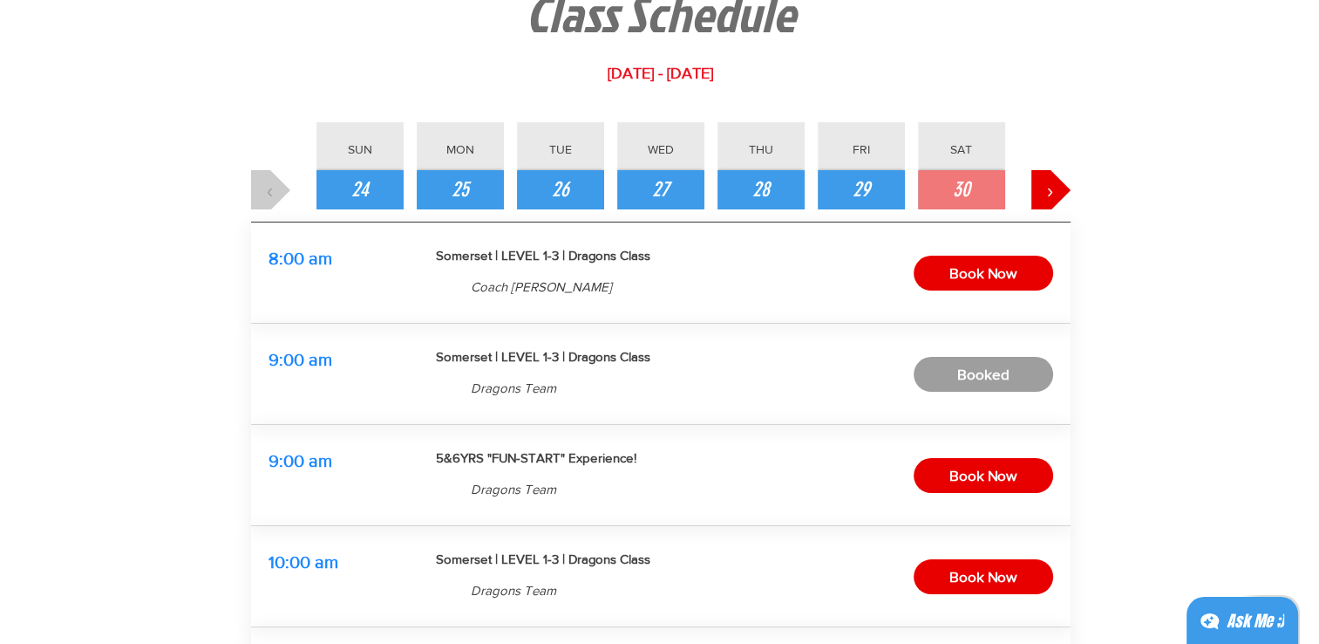
scroll to position [349, 0]
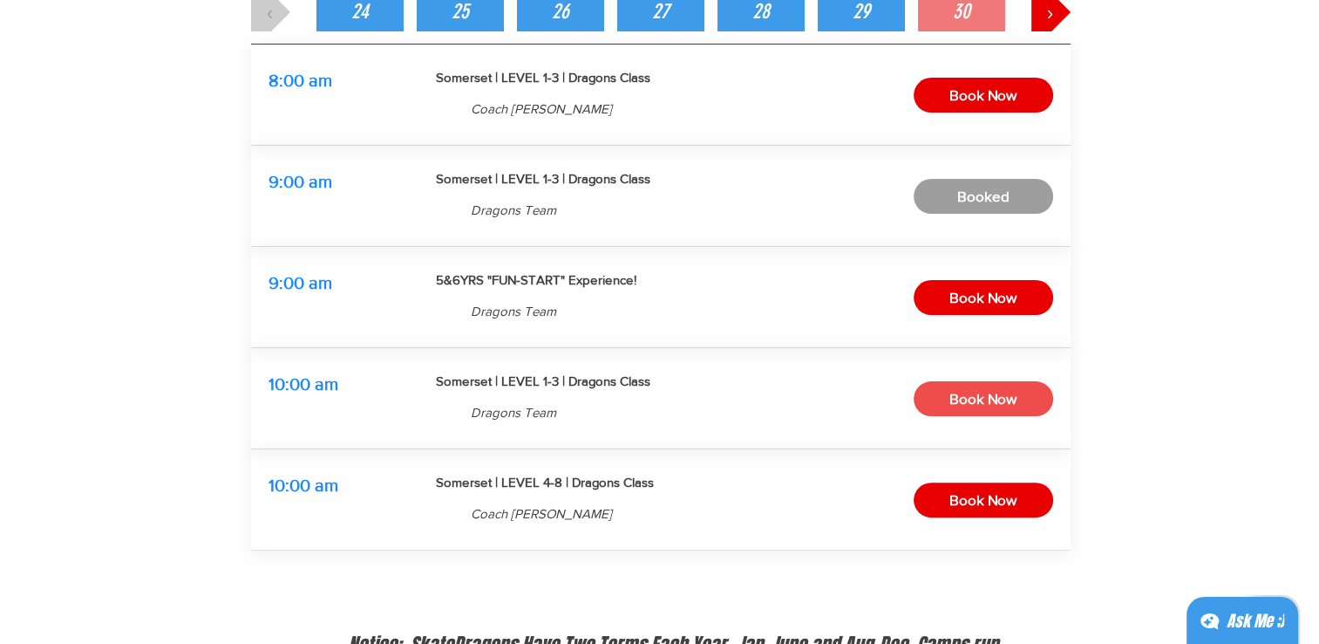
click at [931, 397] on button "Book Now" at bounding box center [984, 398] width 140 height 35
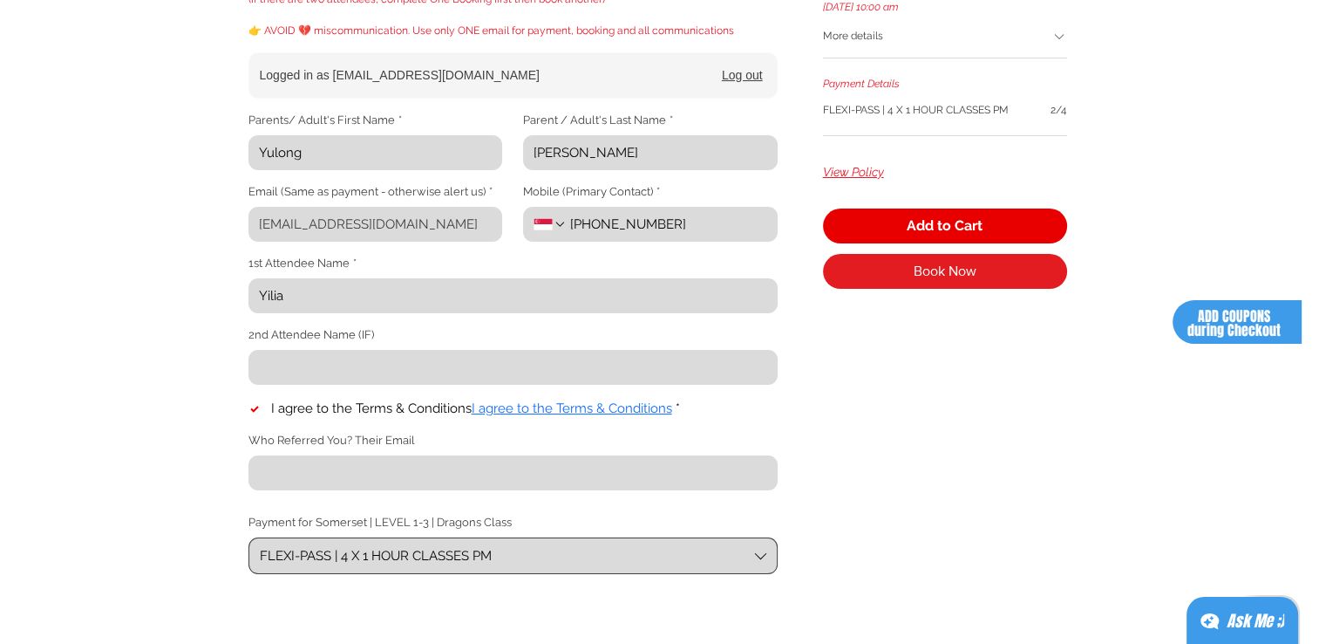
scroll to position [349, 0]
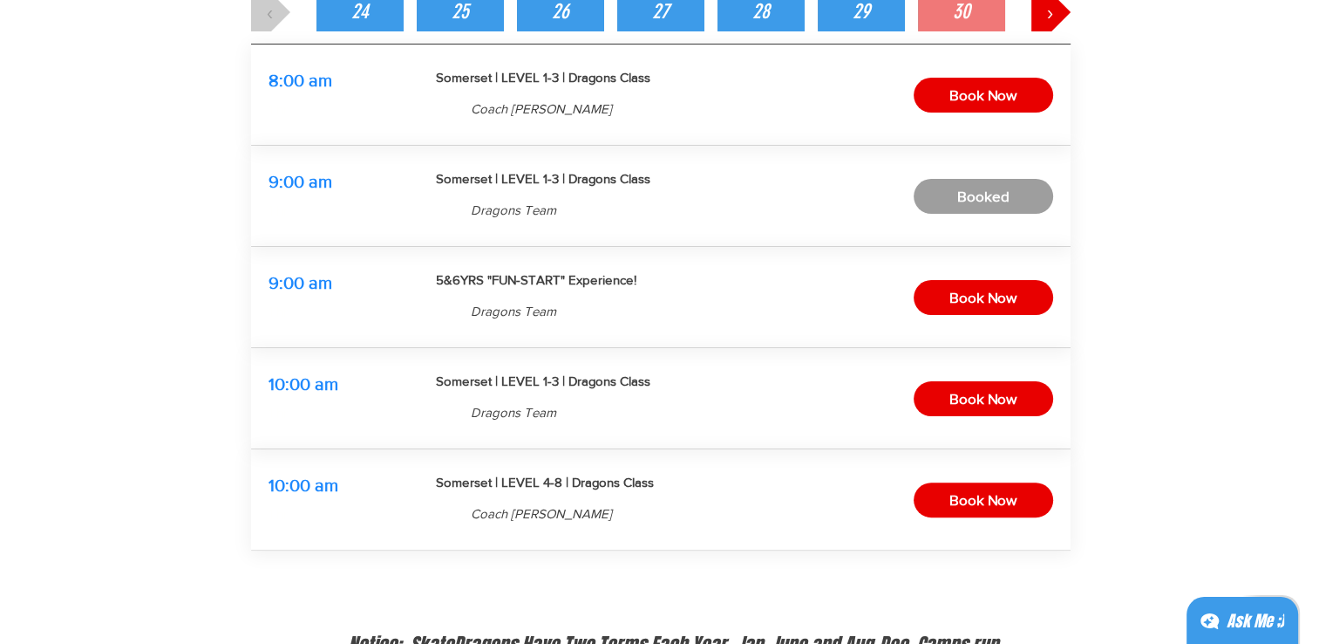
scroll to position [471, 0]
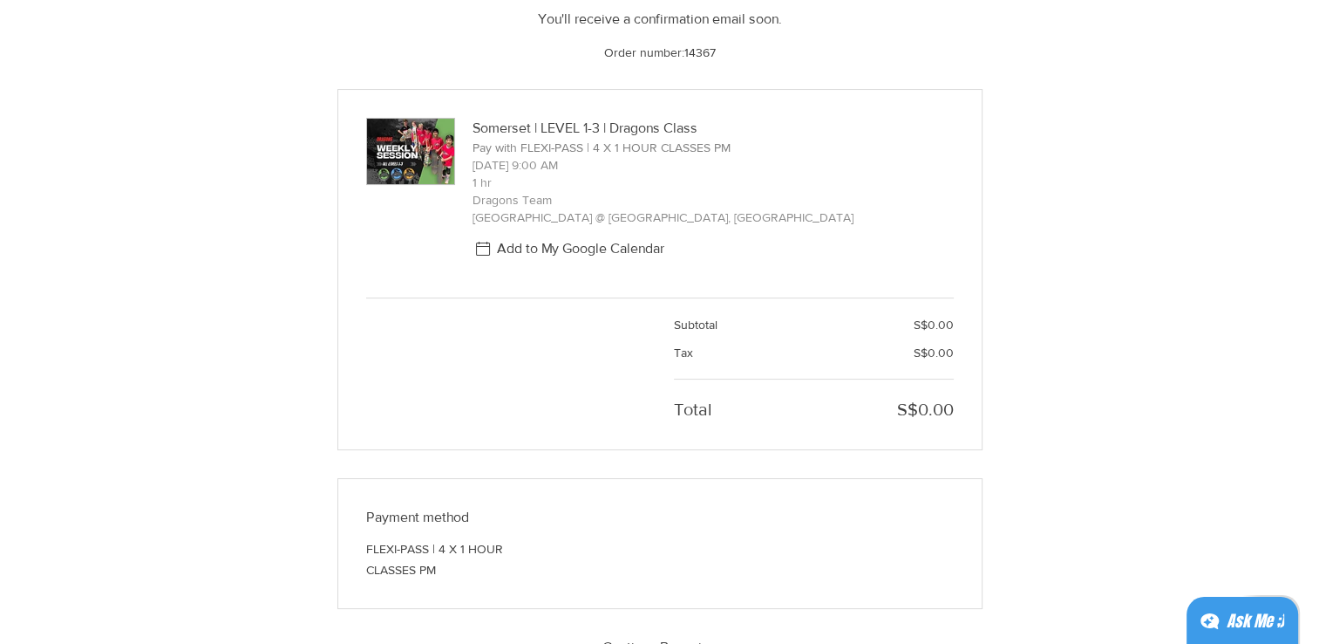
click at [1019, 379] on div "8:00 am 1 hr Somerset | LEVEL 1-3 | Dragons Class Coach [PERSON_NAME] 3 spots a…" at bounding box center [661, 443] width 820 height 506
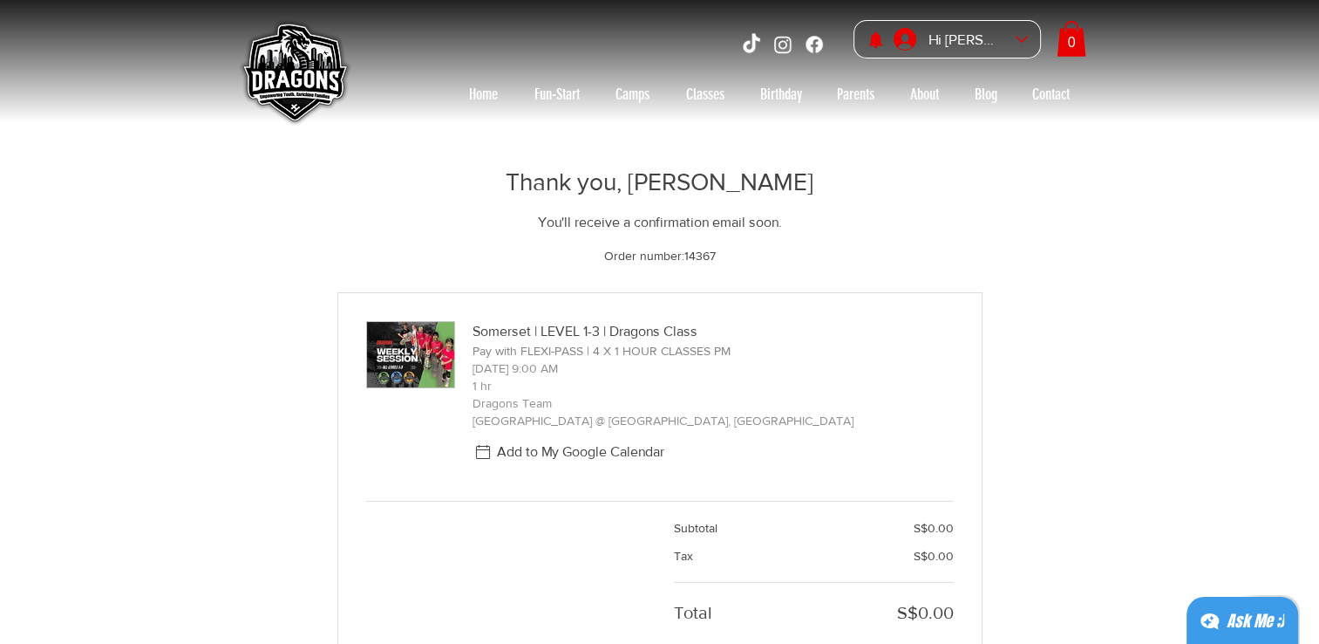
scroll to position [349, 0]
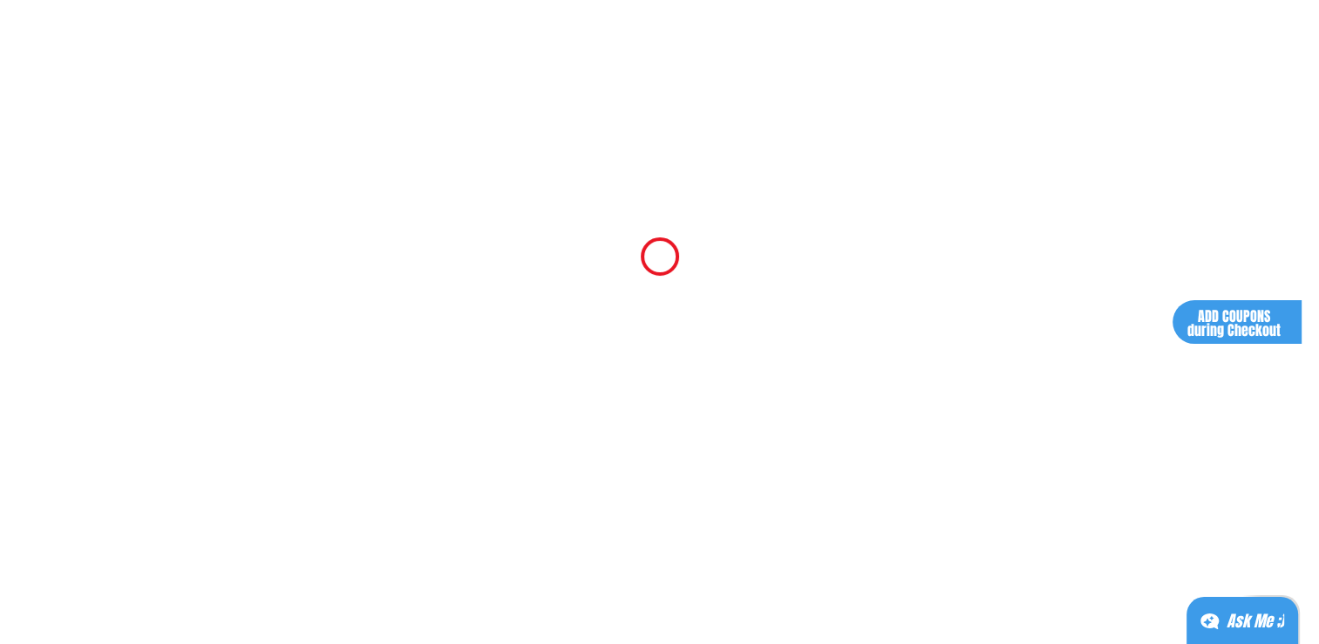
scroll to position [262, 0]
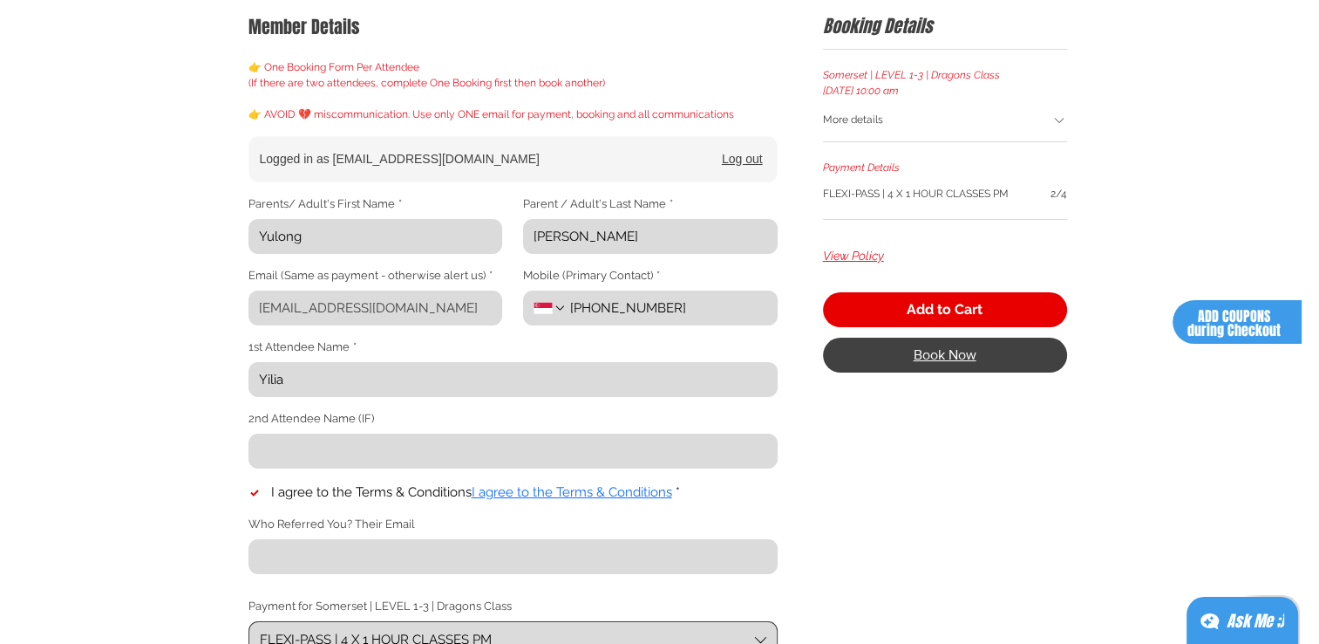
click at [959, 348] on span "Book Now" at bounding box center [945, 355] width 63 height 14
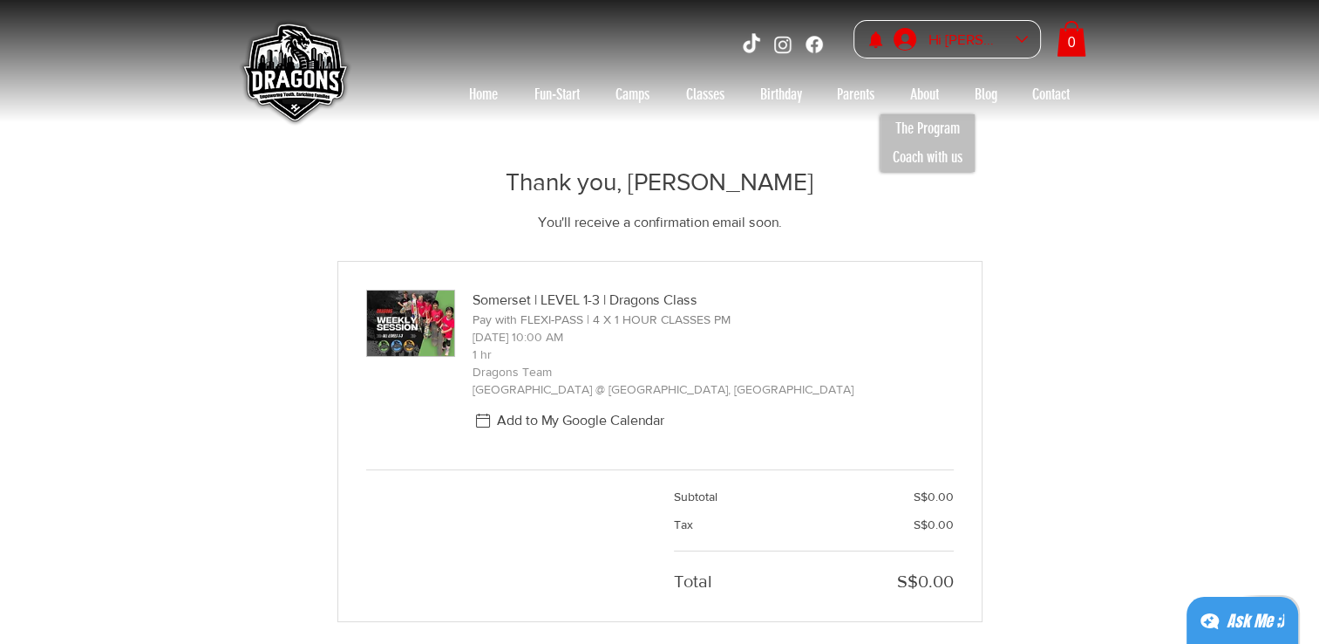
click at [967, 40] on div "Hi [PERSON_NAME]" at bounding box center [966, 39] width 87 height 27
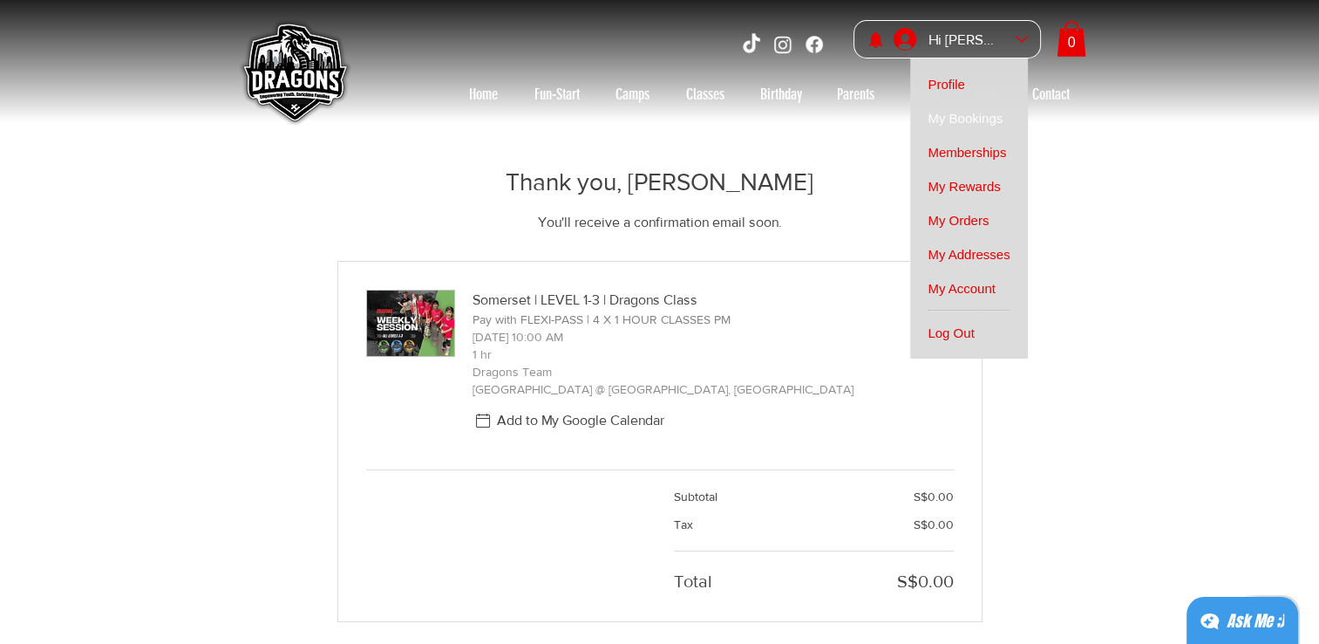
click at [978, 116] on span "My Bookings" at bounding box center [965, 118] width 75 height 34
